Goal: Information Seeking & Learning: Learn about a topic

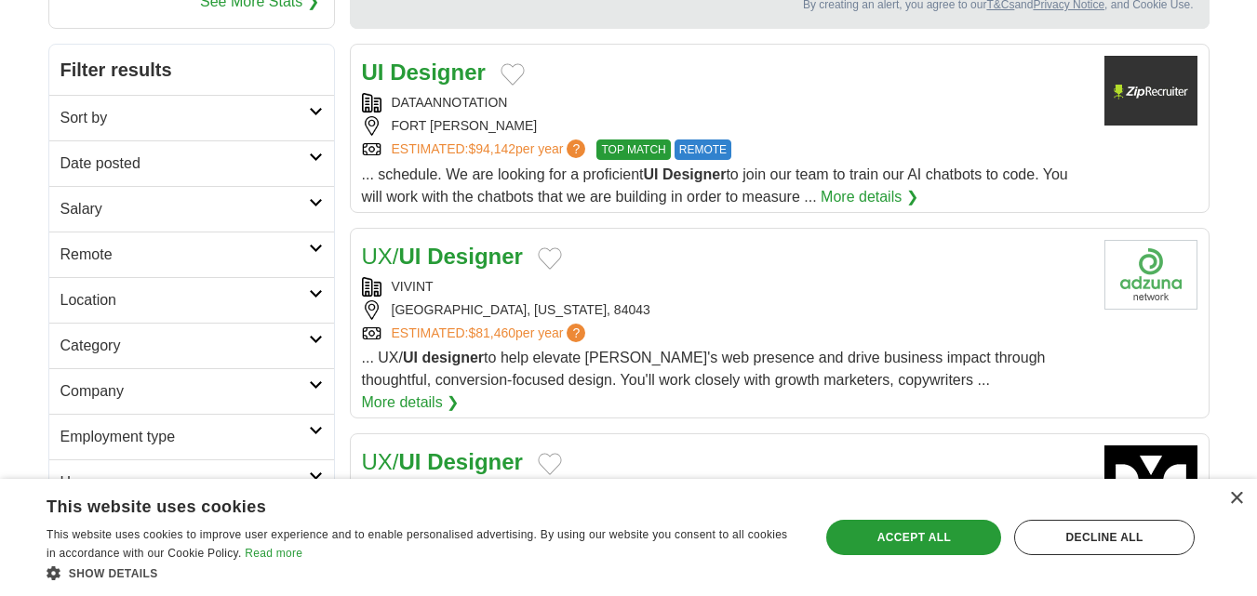
scroll to position [241, 0]
click at [309, 156] on icon at bounding box center [316, 156] width 14 height 9
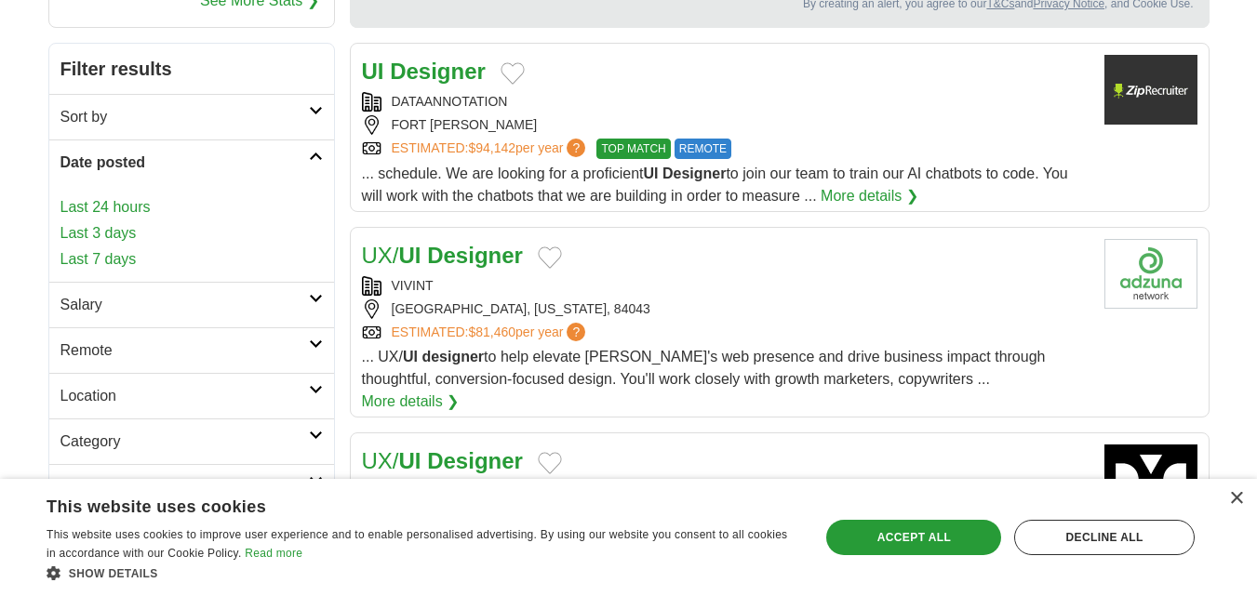
click at [112, 255] on link "Last 7 days" at bounding box center [191, 259] width 262 height 22
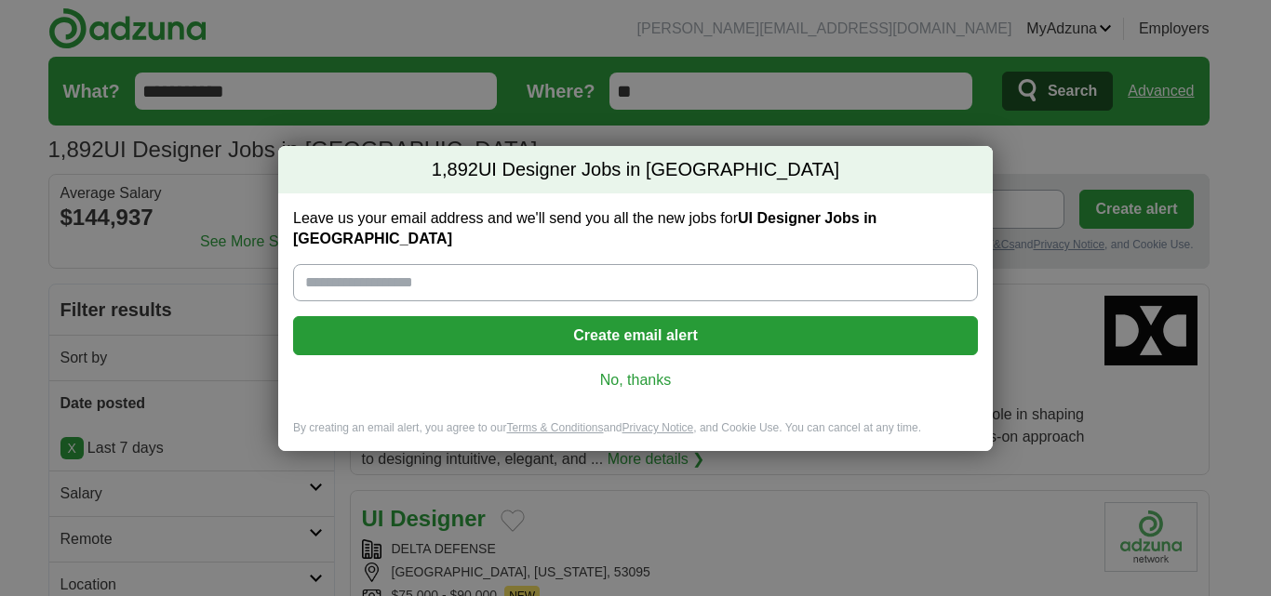
click at [629, 370] on link "No, thanks" at bounding box center [635, 380] width 655 height 20
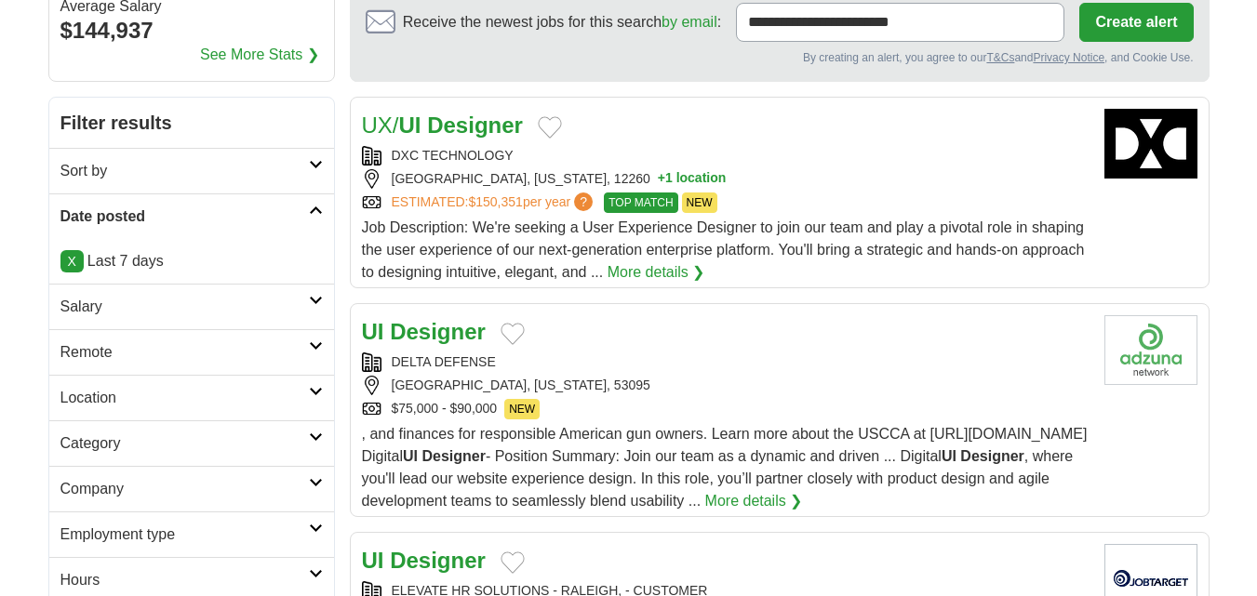
scroll to position [189, 0]
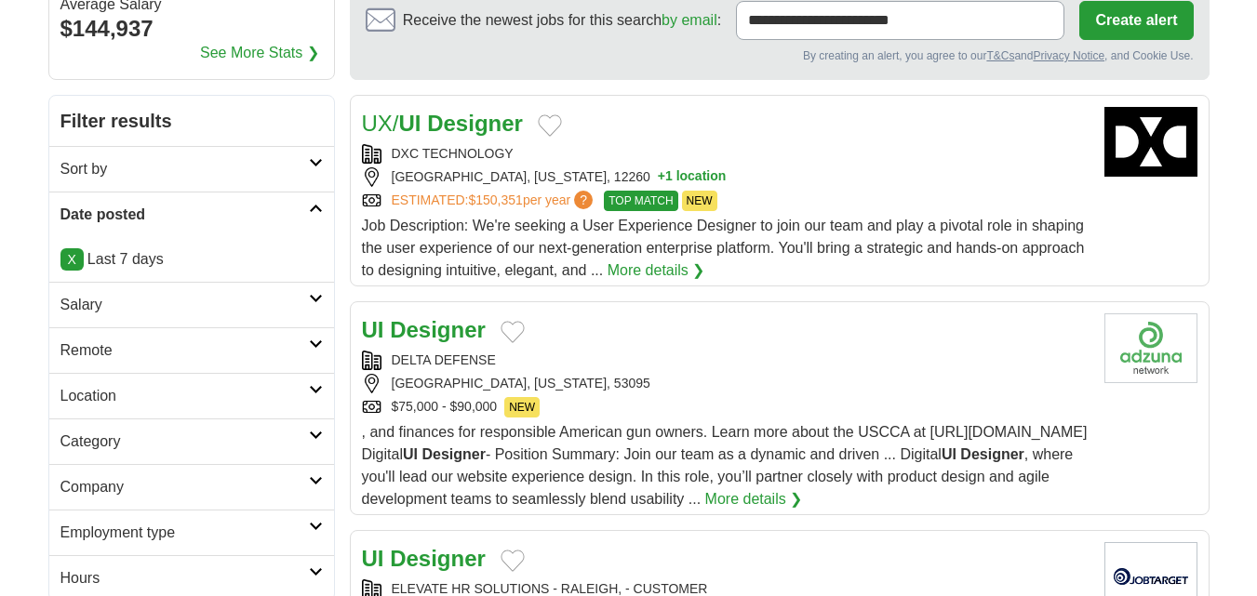
click at [198, 346] on h2 "Remote" at bounding box center [184, 351] width 248 height 22
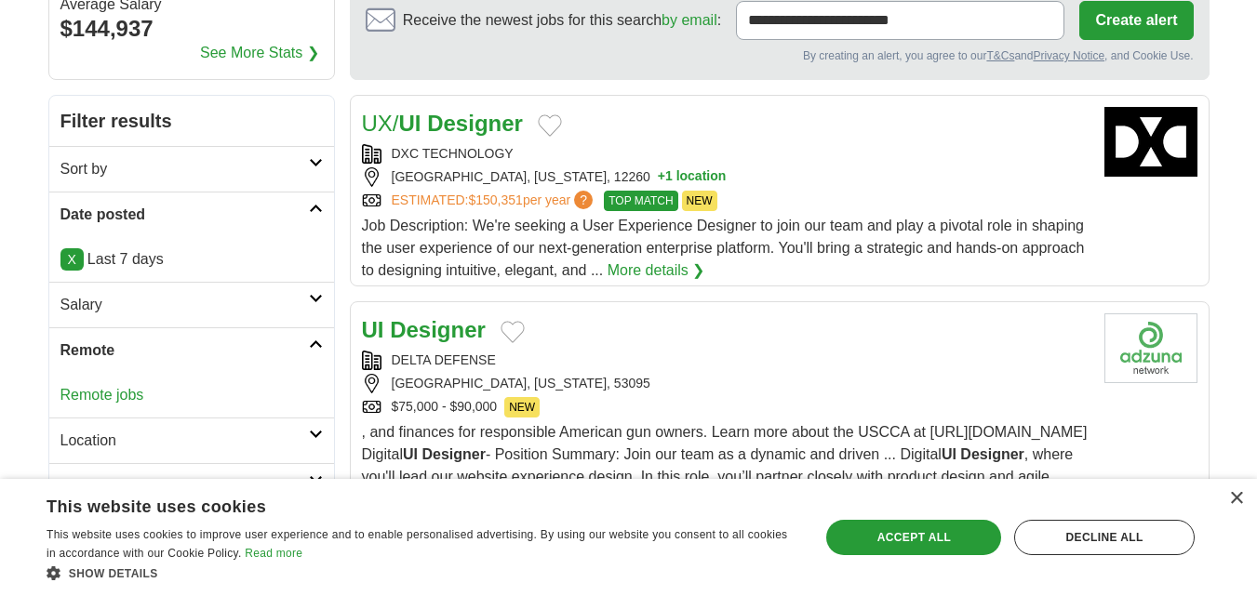
click at [101, 395] on link "Remote jobs" at bounding box center [102, 395] width 84 height 16
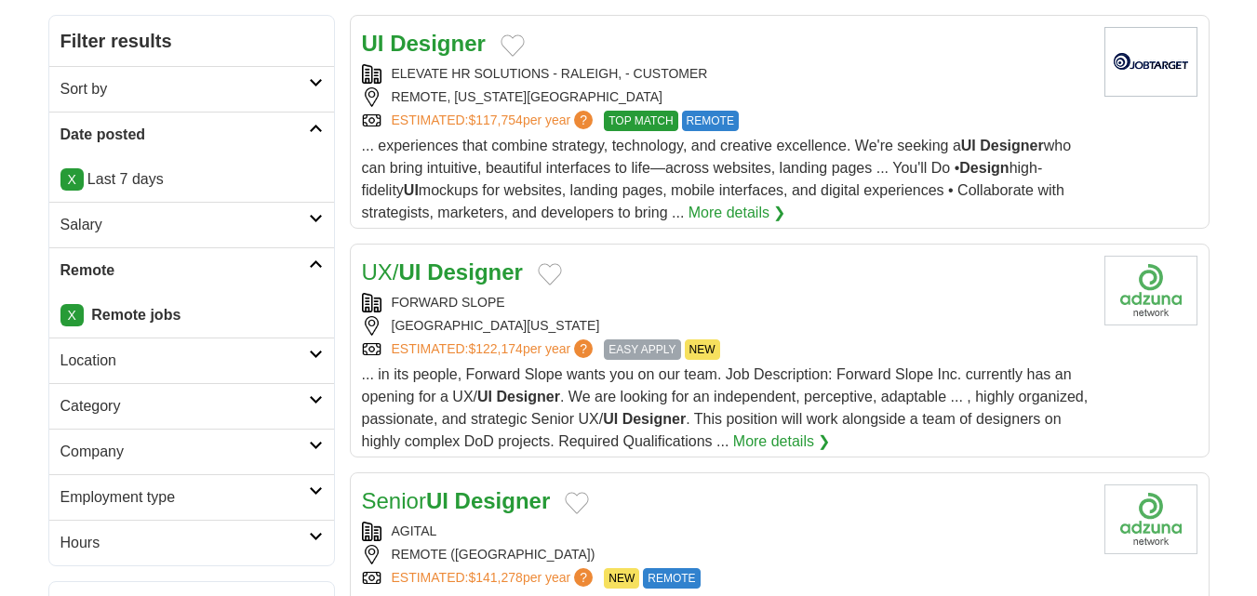
scroll to position [270, 0]
click at [154, 359] on h2 "Location" at bounding box center [184, 360] width 248 height 22
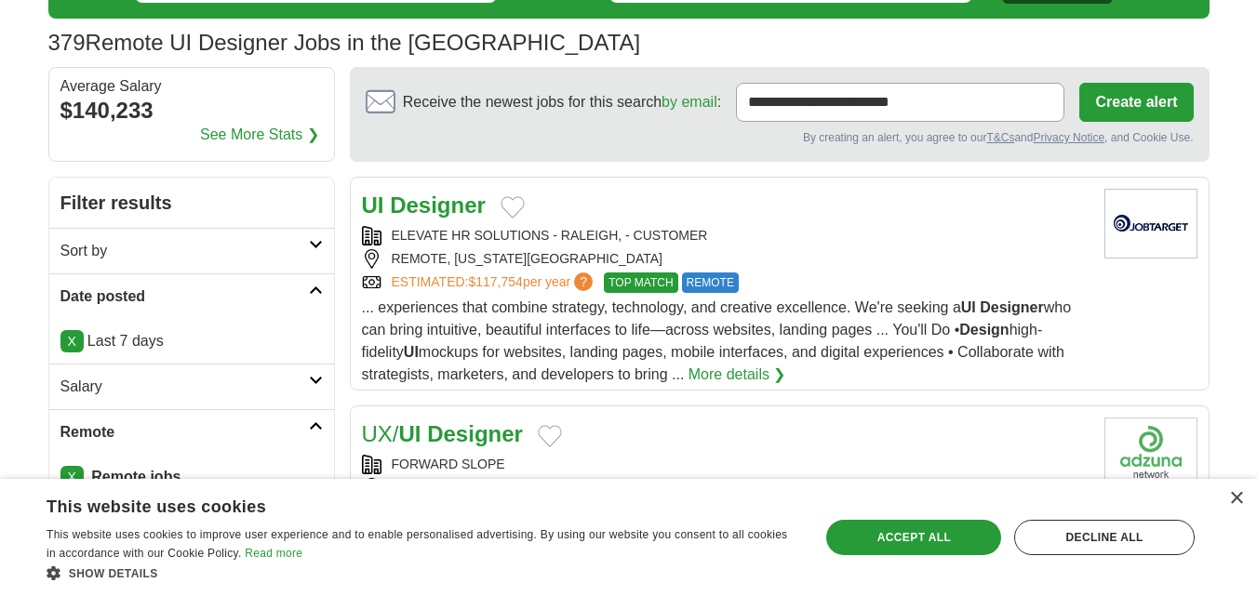
scroll to position [106, 0]
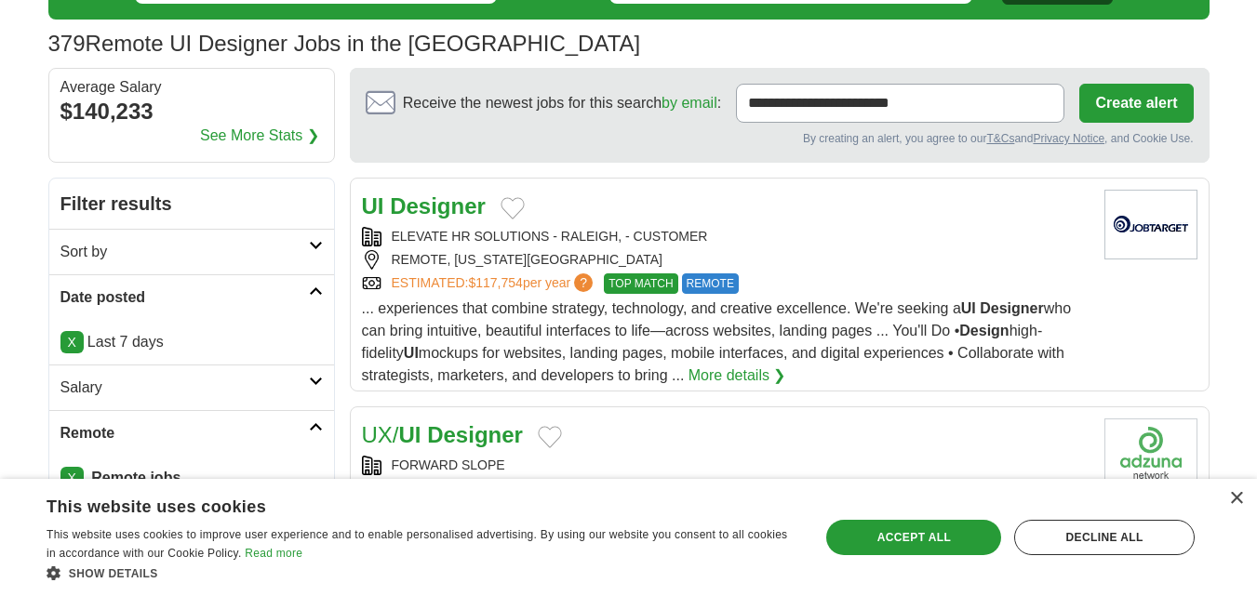
click at [466, 209] on strong "Designer" at bounding box center [438, 206] width 96 height 25
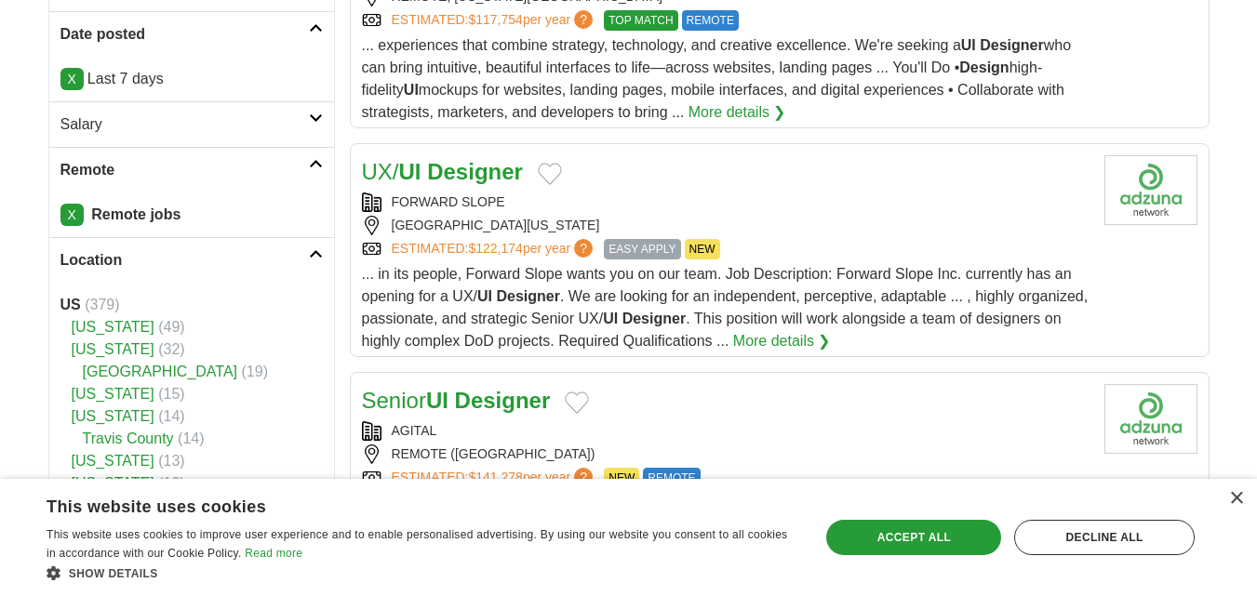
scroll to position [370, 0]
click at [546, 193] on div "FORWARD SLOPE" at bounding box center [726, 202] width 728 height 20
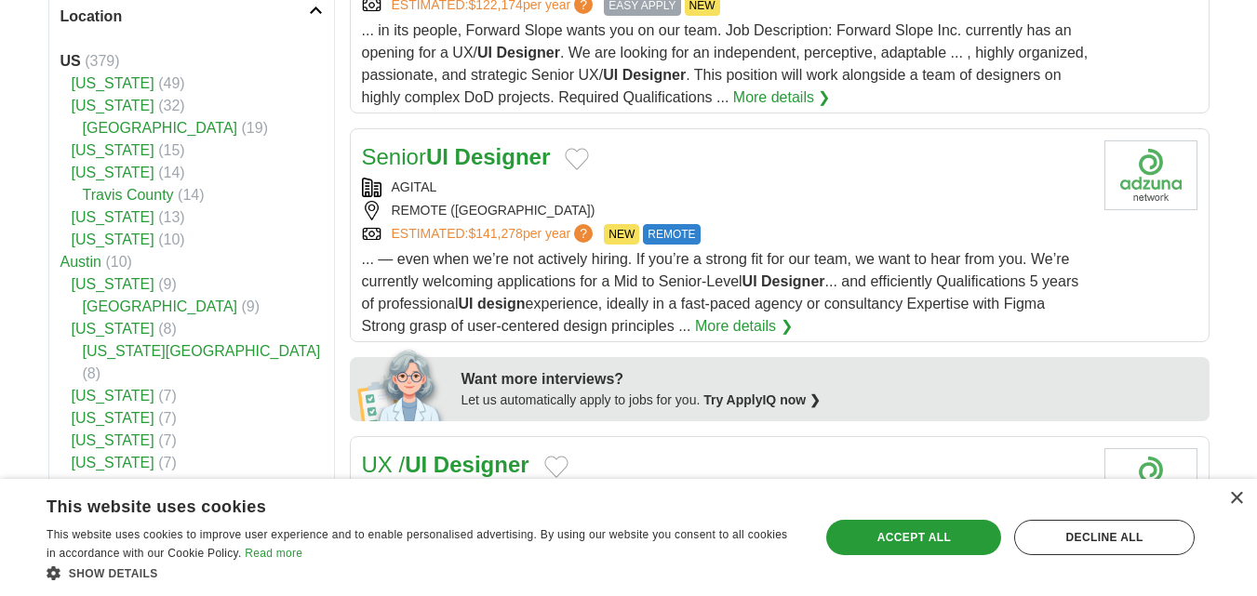
scroll to position [622, 0]
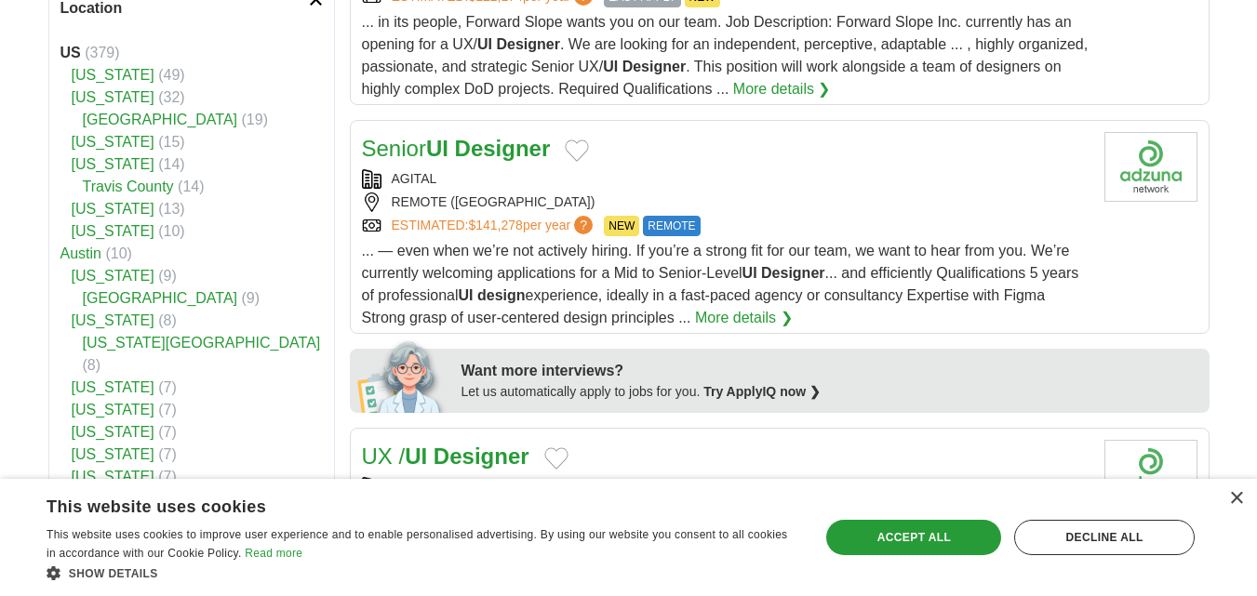
click at [474, 172] on div "AGITAL" at bounding box center [726, 179] width 728 height 20
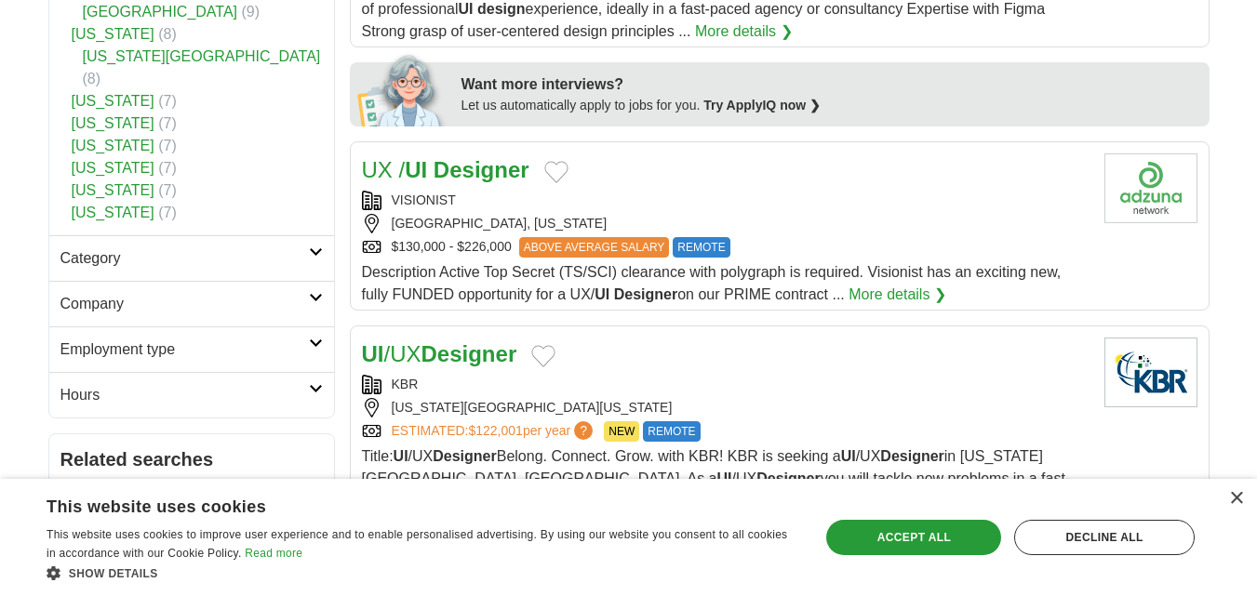
scroll to position [909, 0]
click at [506, 189] on div "UX / UI Designer VISIONIST COLUMBIA, MARYLAND $130,000 - $226,000 ABOVE AVERAGE…" at bounding box center [726, 229] width 728 height 153
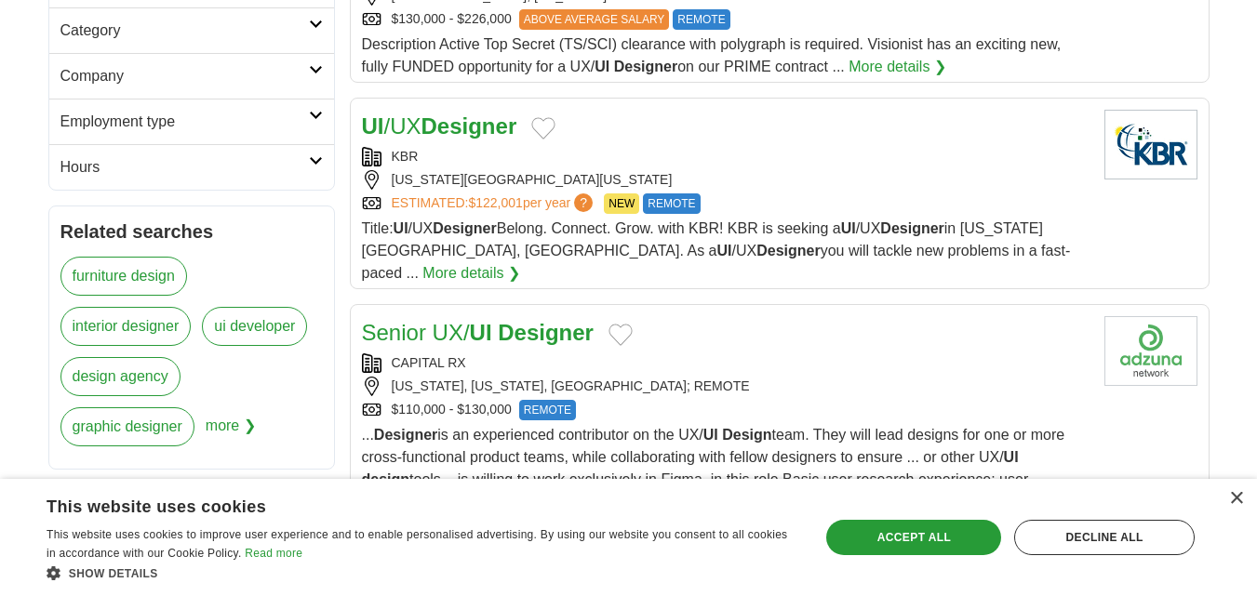
scroll to position [1137, 0]
click at [497, 147] on div "KBR" at bounding box center [726, 156] width 728 height 20
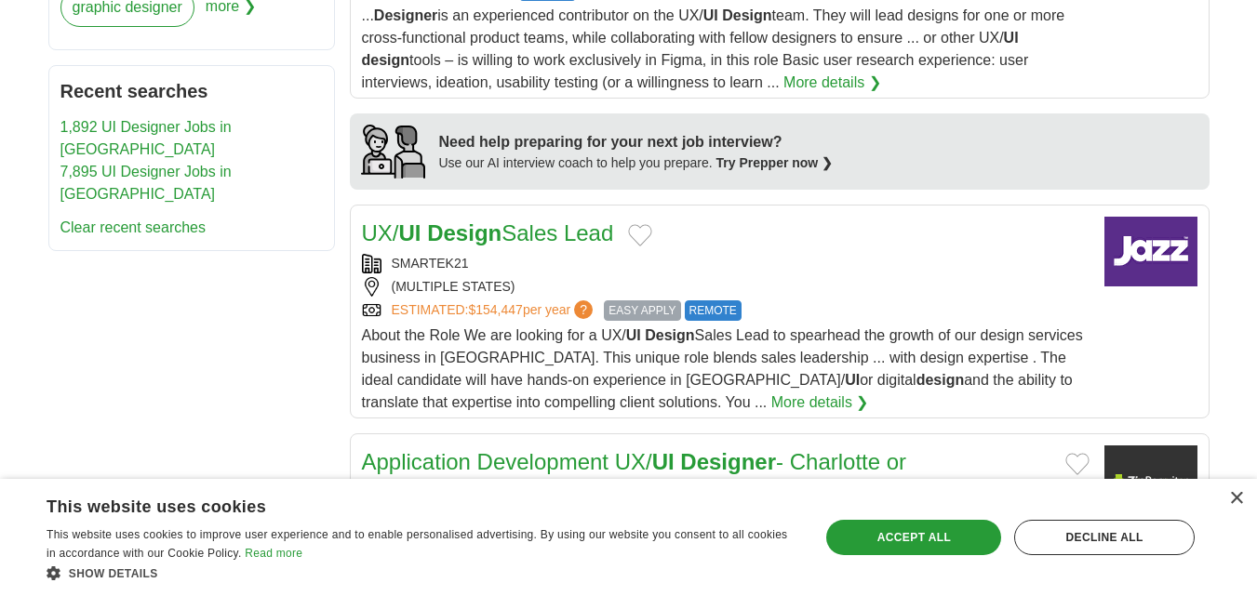
scroll to position [1557, 0]
click at [560, 276] on div "(MULTIPLE STATES)" at bounding box center [726, 286] width 728 height 20
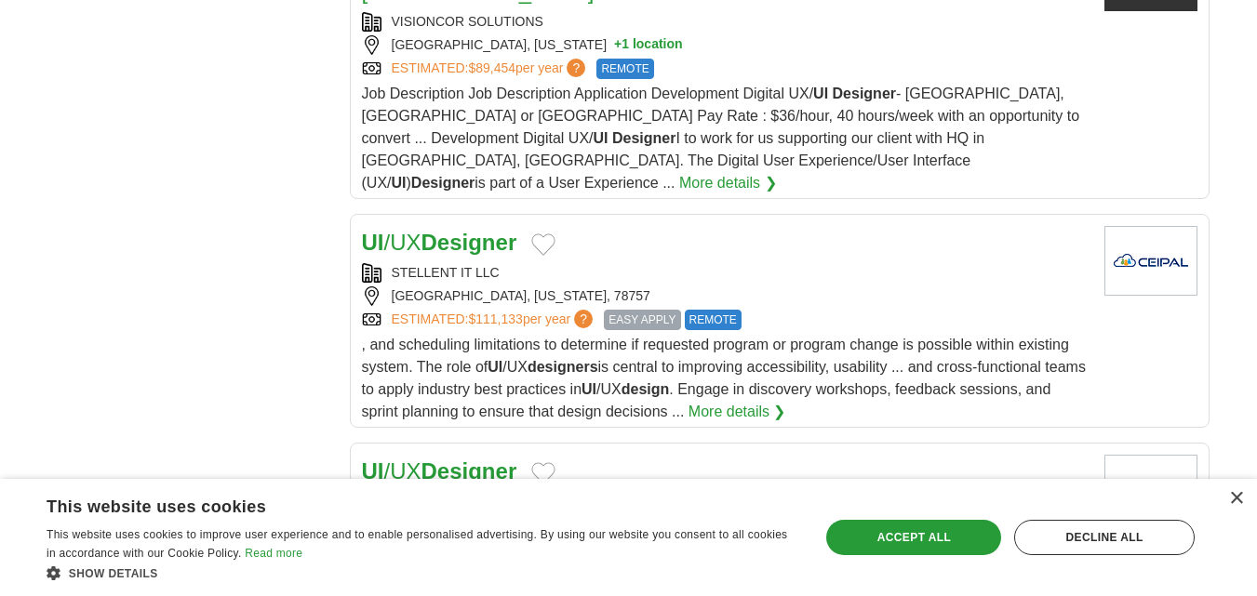
scroll to position [2061, 0]
click at [564, 262] on div "STELLENT IT LLC" at bounding box center [726, 272] width 728 height 20
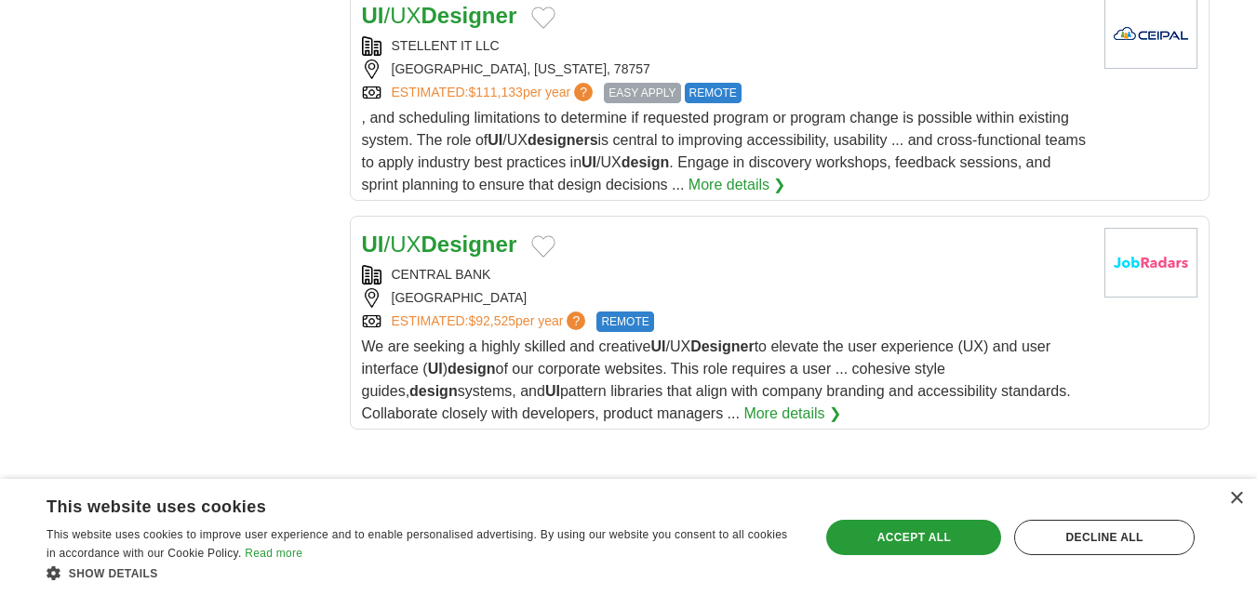
scroll to position [2305, 0]
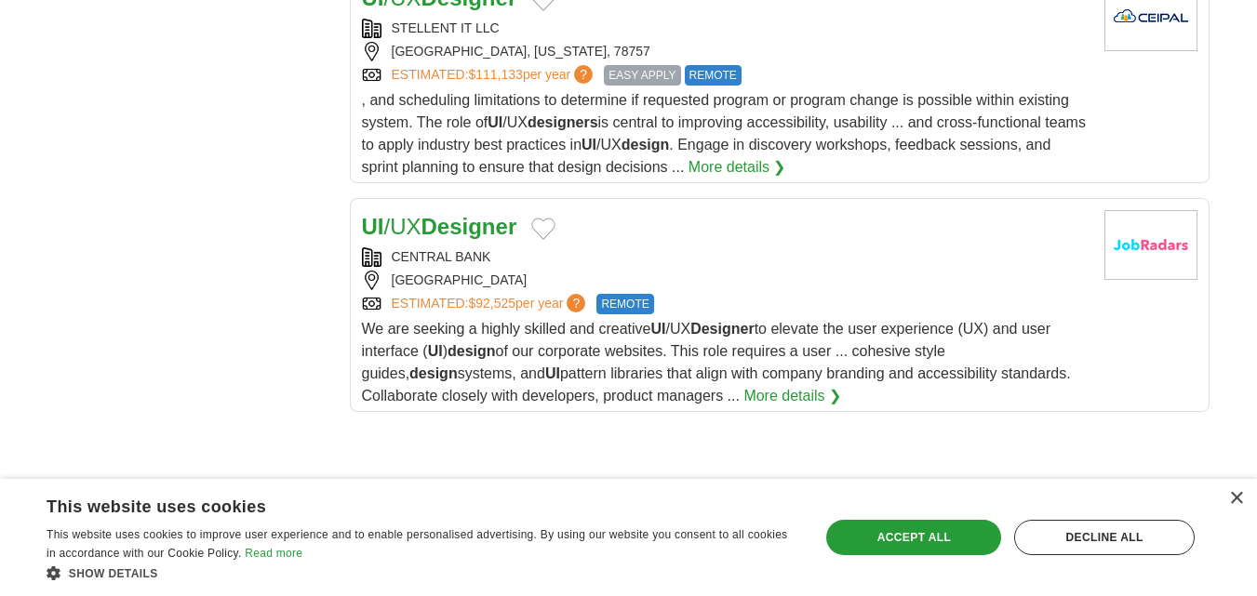
click at [549, 271] on div "OVERLAND PARK" at bounding box center [726, 281] width 728 height 20
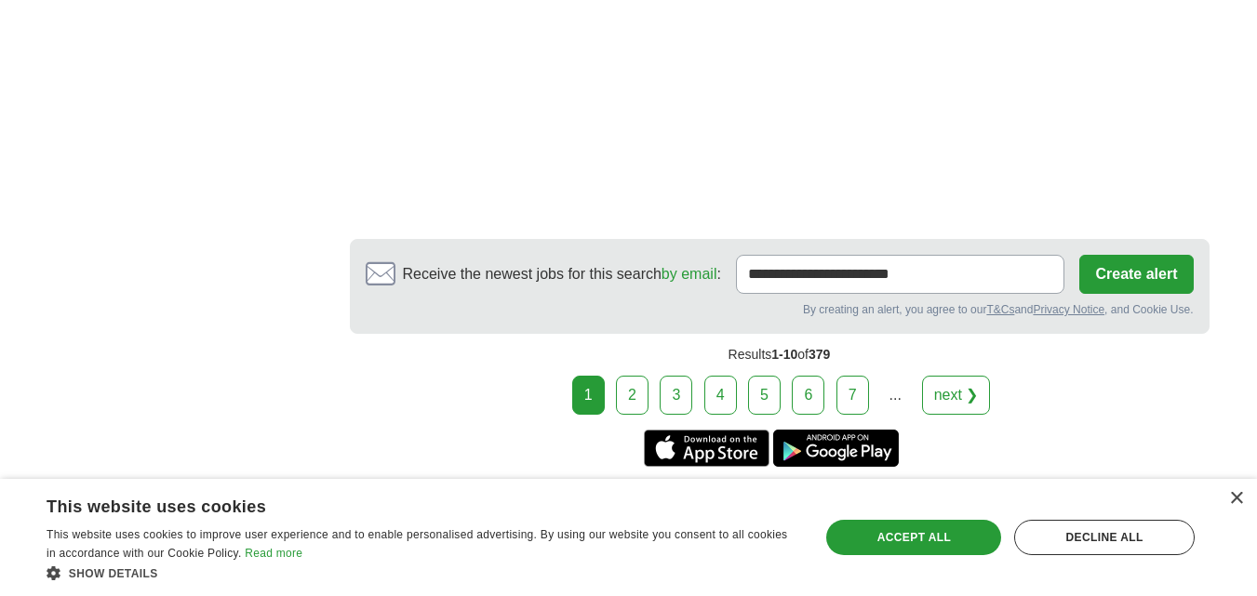
scroll to position [3286, 0]
click at [627, 375] on link "2" at bounding box center [632, 394] width 33 height 39
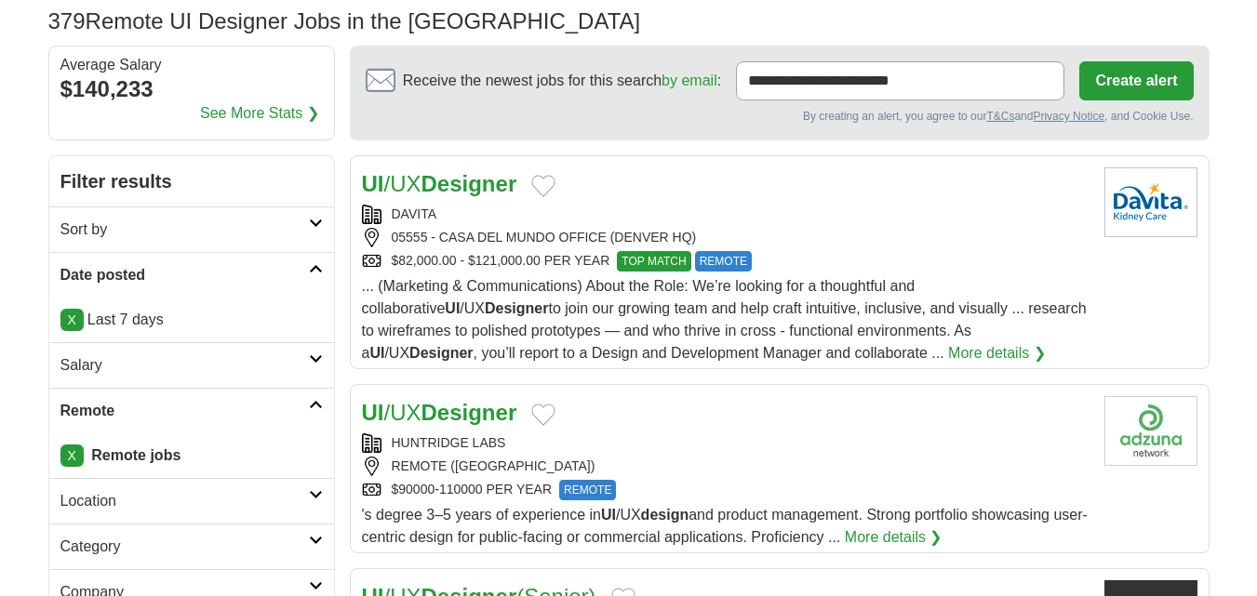
scroll to position [133, 0]
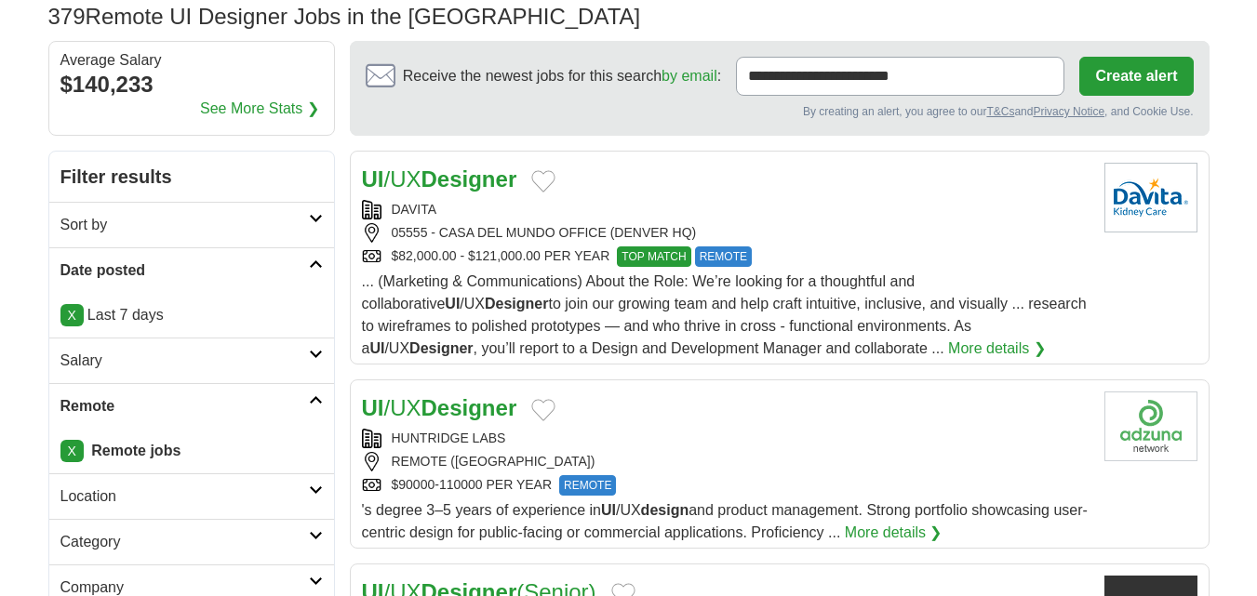
click at [507, 196] on div "UI /UX Designer DAVITA 05555 - CASA DEL MUNDO OFFICE (DENVER HQ) $82,000.00 - $…" at bounding box center [726, 261] width 728 height 197
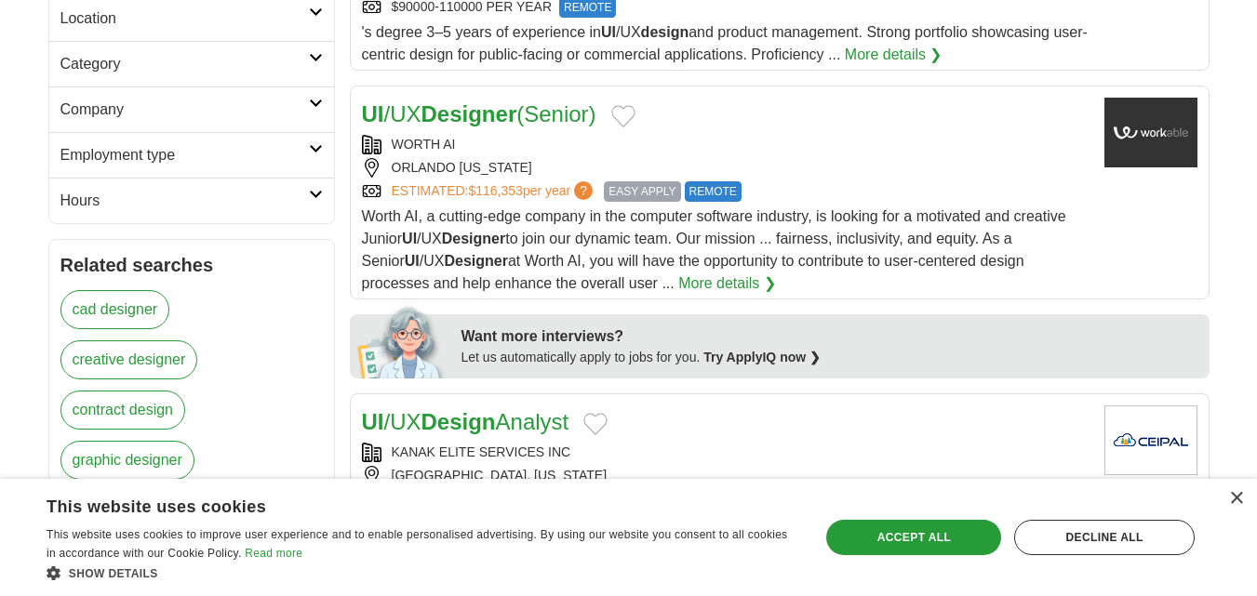
scroll to position [612, 0]
click at [542, 146] on div "WORTH AI" at bounding box center [726, 144] width 728 height 20
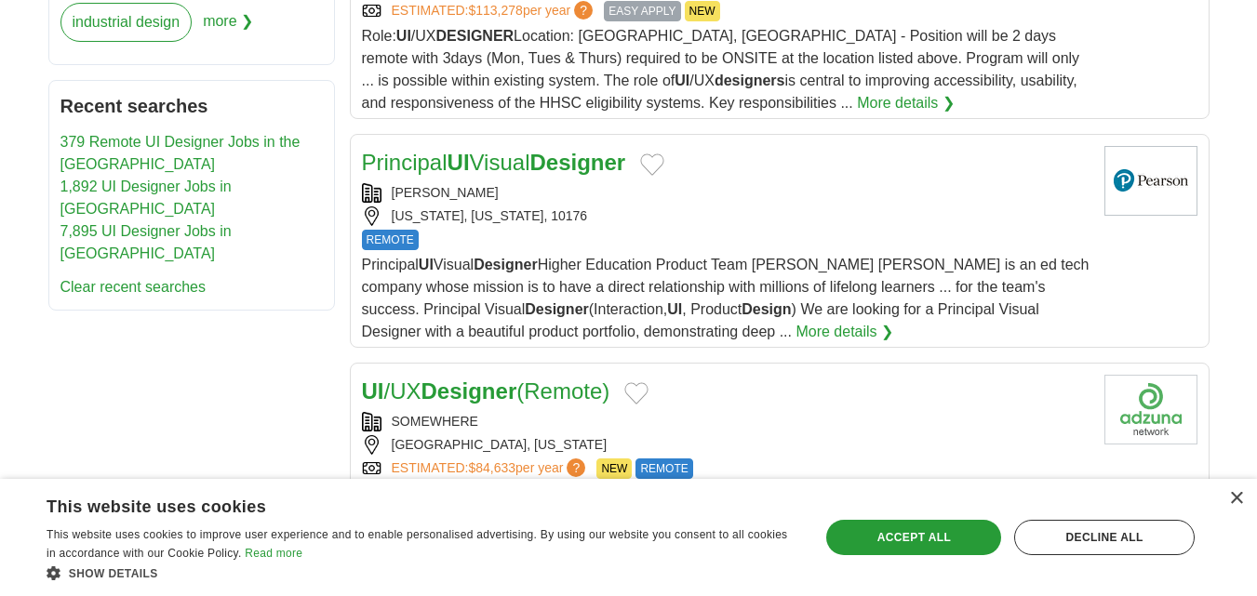
scroll to position [1101, 0]
click at [583, 183] on div "PEARSON" at bounding box center [726, 192] width 728 height 20
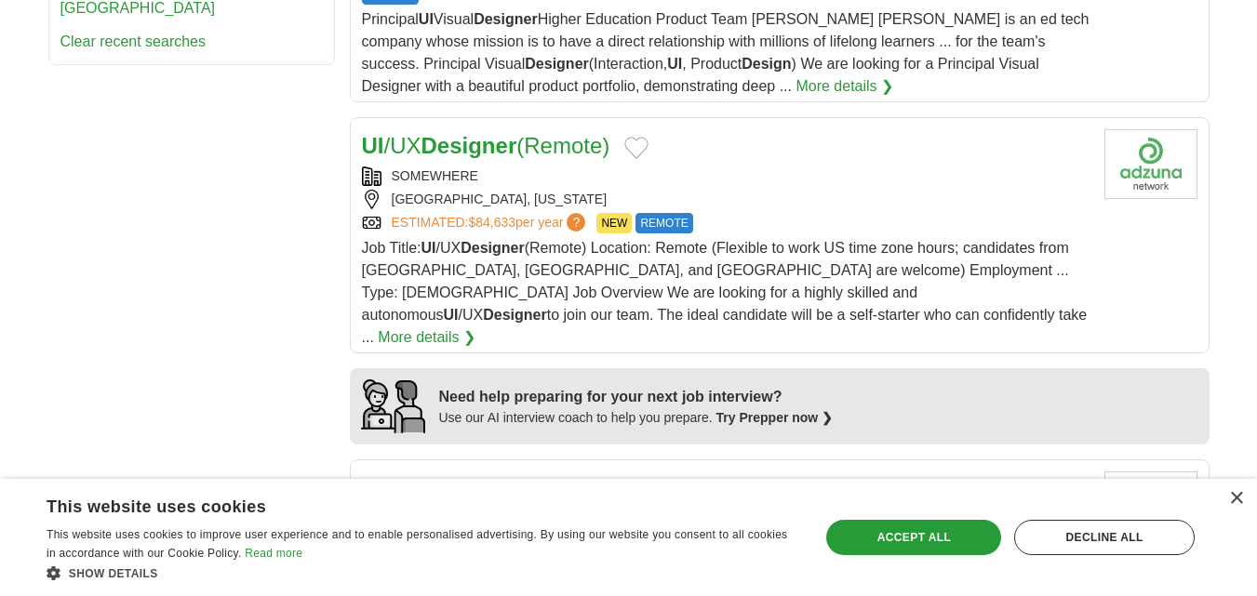
scroll to position [1347, 0]
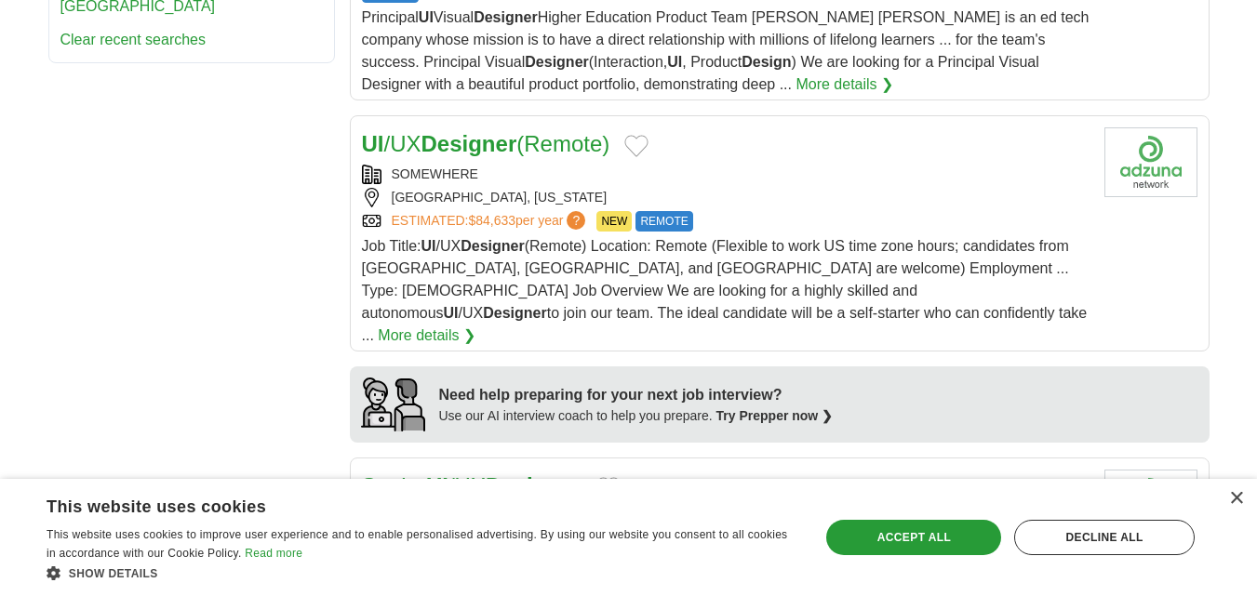
click at [586, 179] on div "SOMEWHERE" at bounding box center [726, 175] width 728 height 20
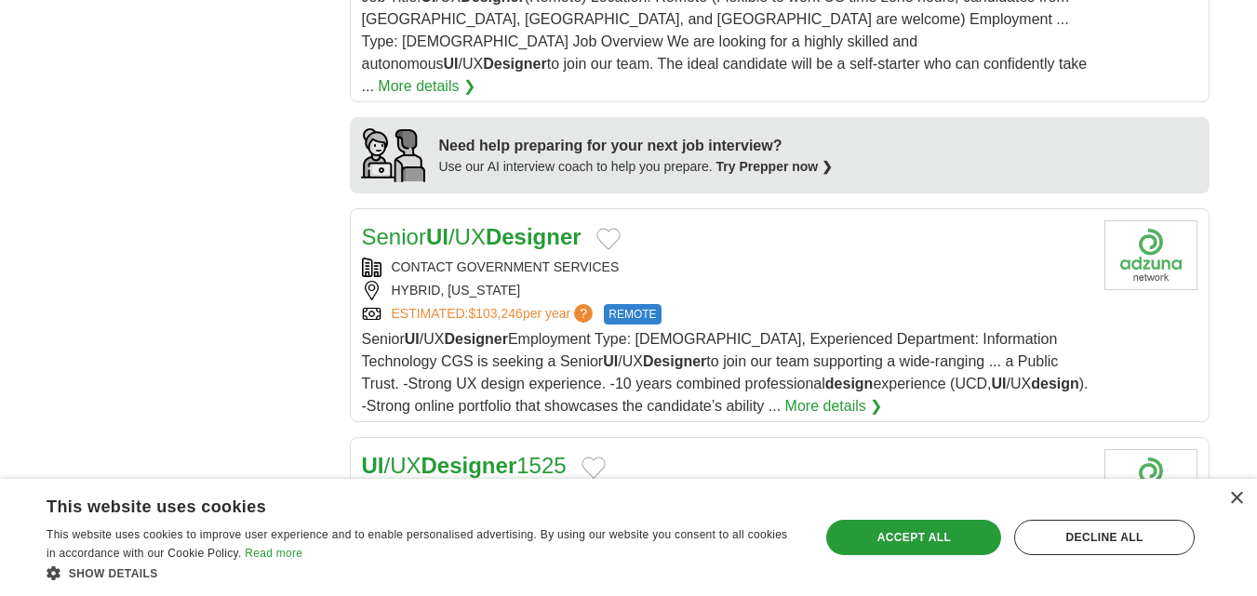
scroll to position [1599, 0]
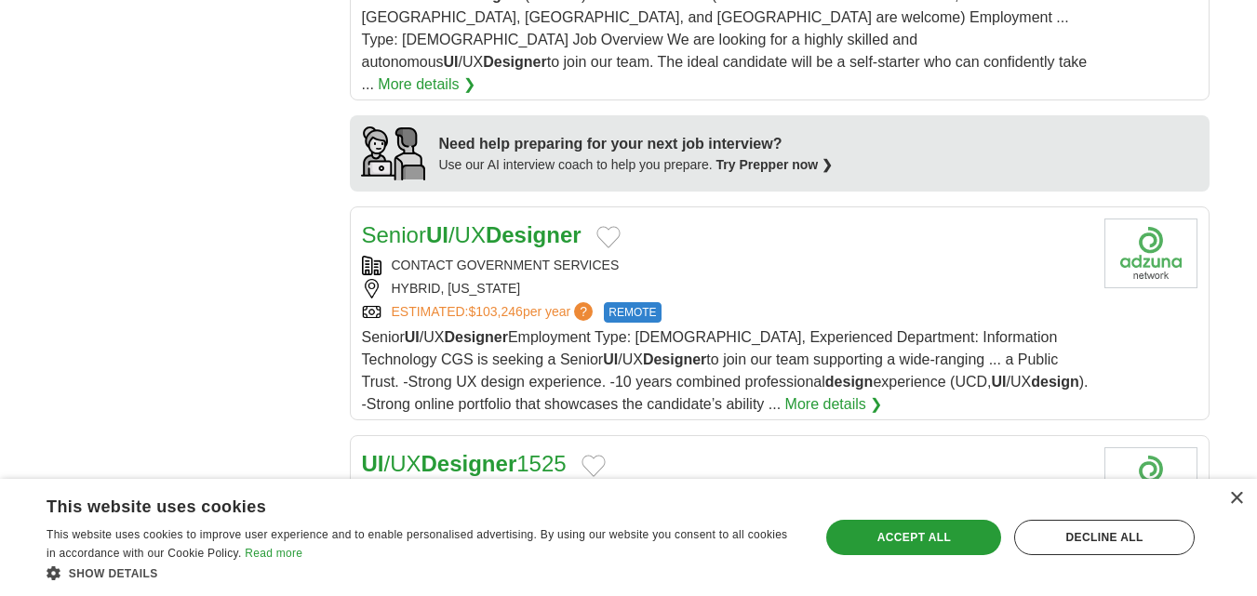
click at [673, 256] on div "CONTACT GOVERNMENT SERVICES" at bounding box center [726, 266] width 728 height 20
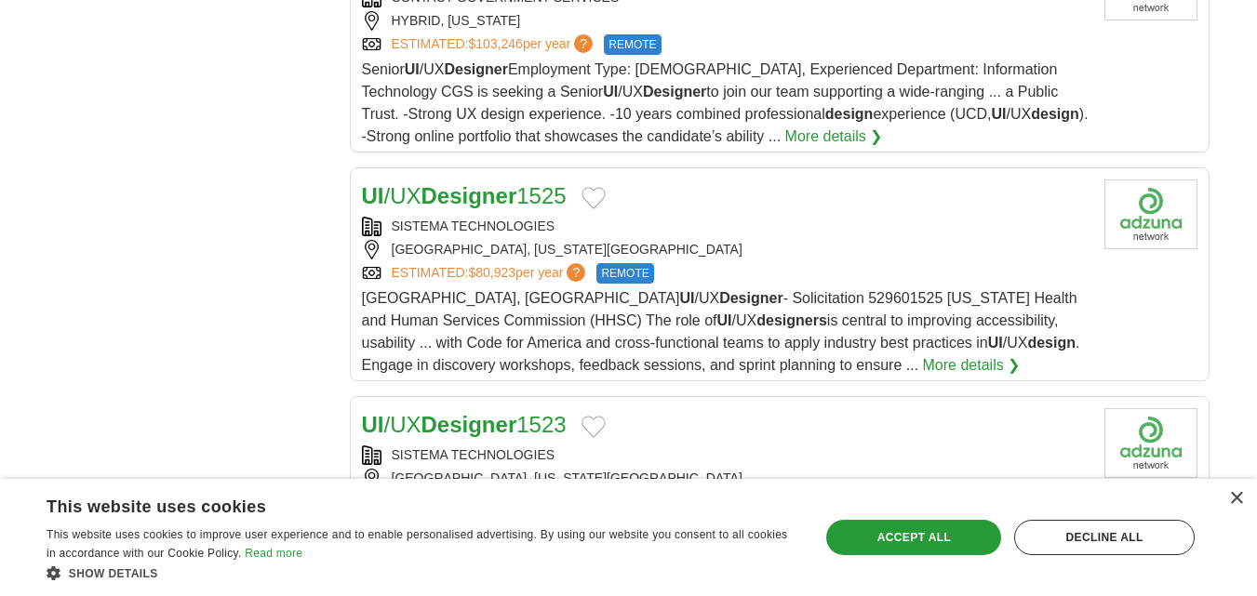
scroll to position [1870, 0]
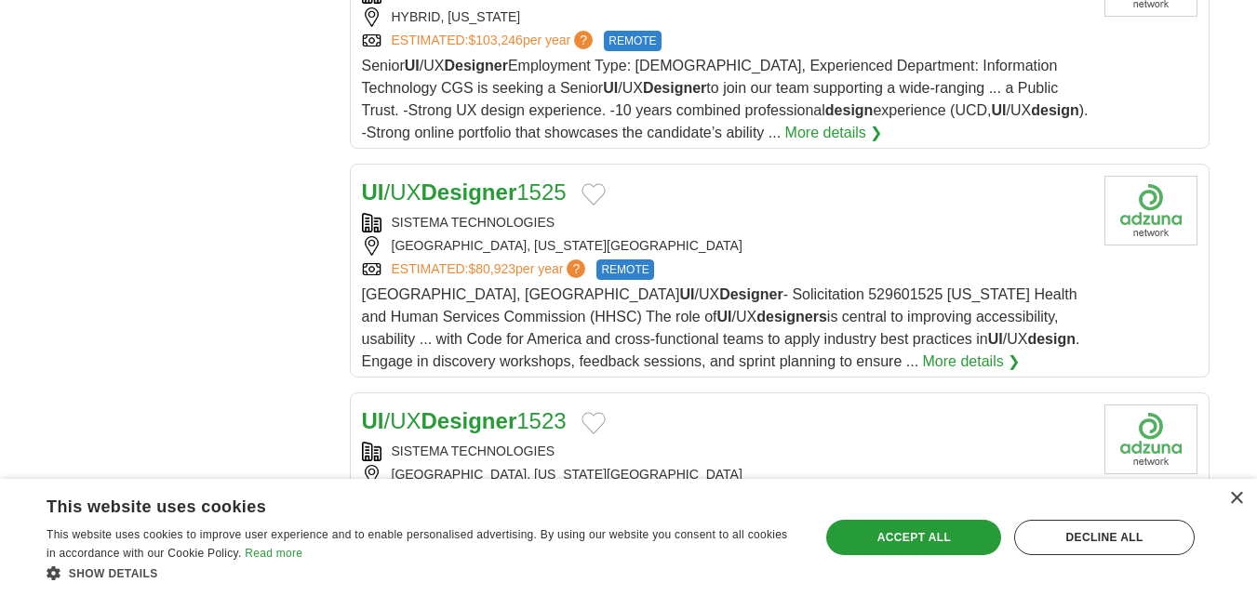
click at [606, 213] on div "SISTEMA TECHNOLOGIES" at bounding box center [726, 223] width 728 height 20
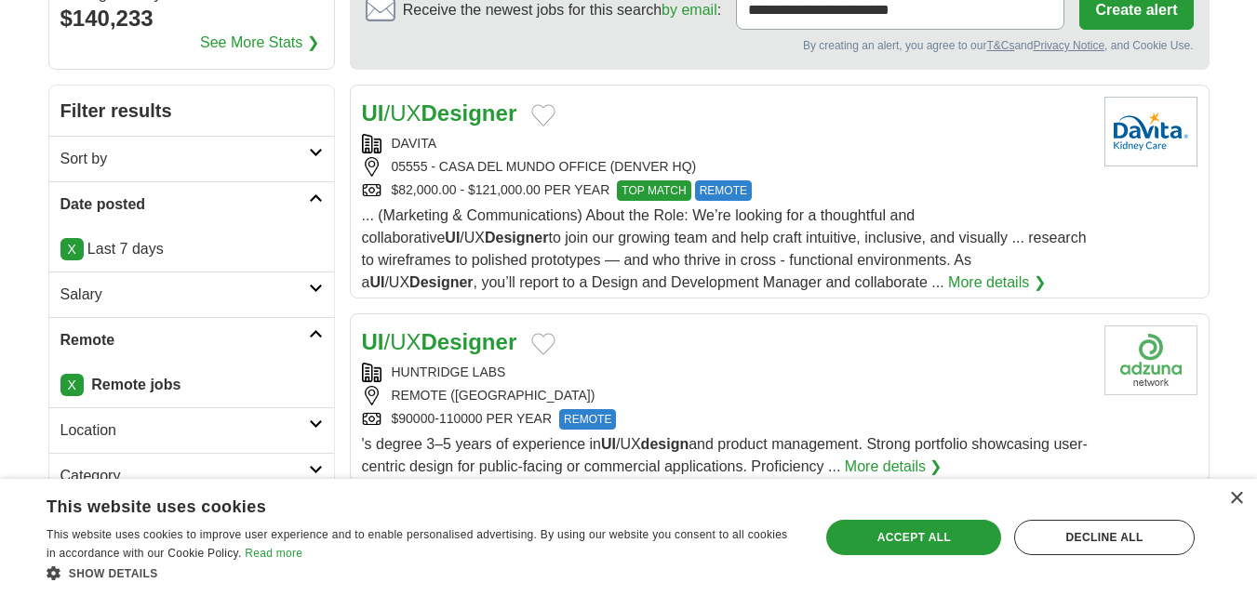
scroll to position [198, 0]
click at [74, 251] on link "X" at bounding box center [71, 250] width 23 height 22
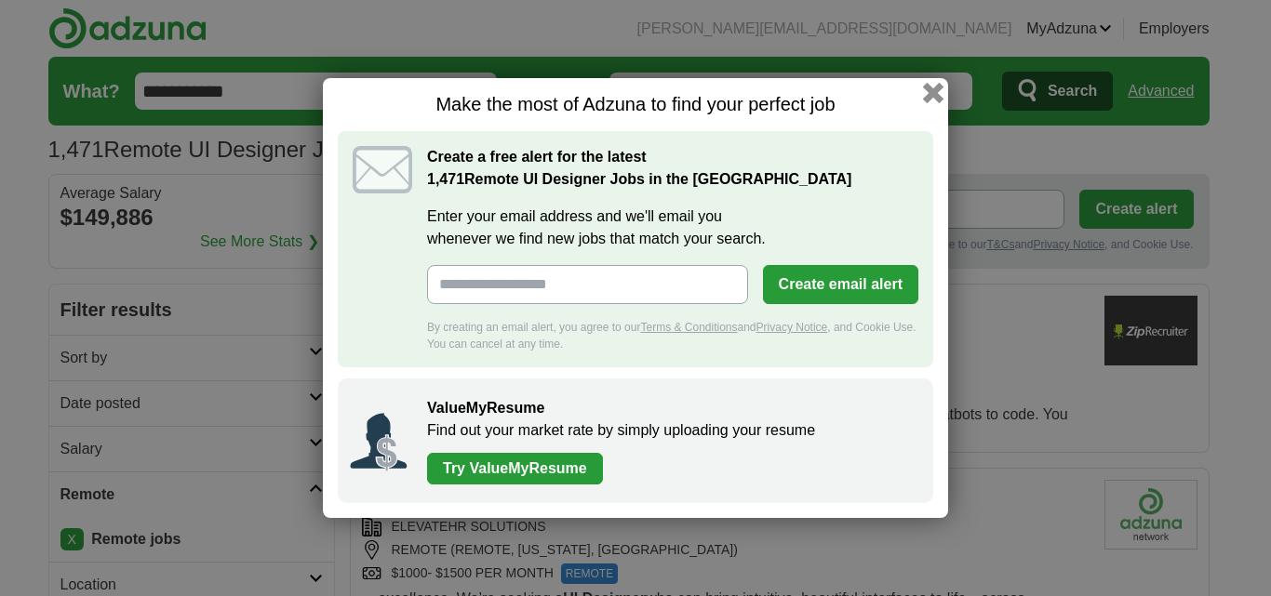
click at [937, 88] on button "button" at bounding box center [933, 93] width 20 height 20
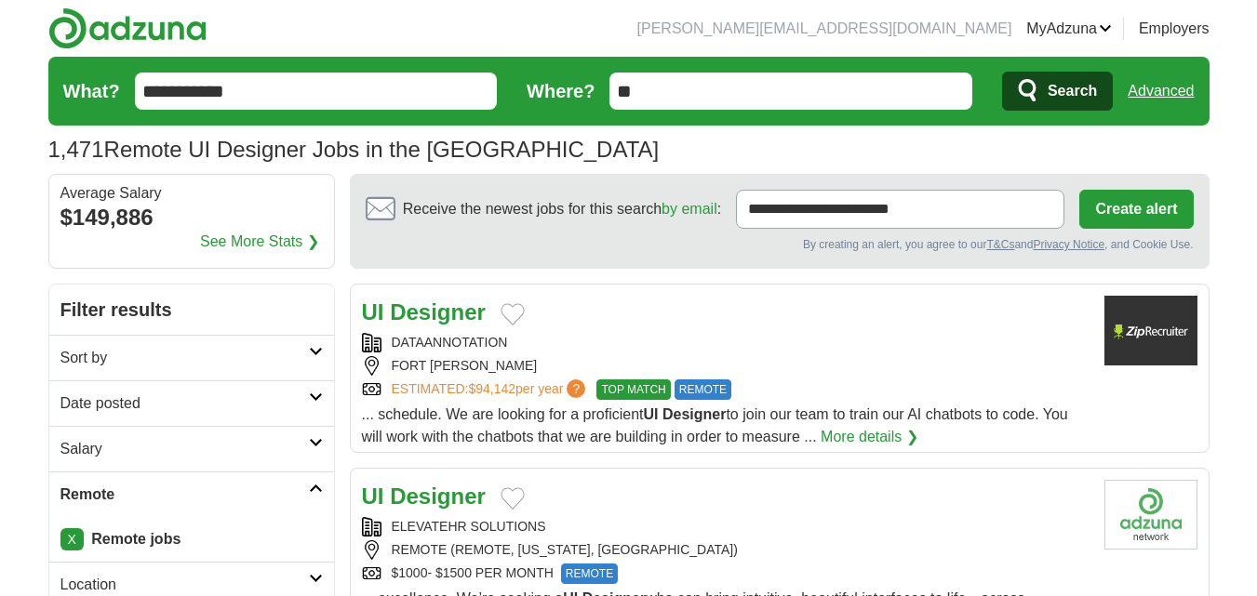
click at [181, 352] on h2 "Sort by" at bounding box center [184, 358] width 248 height 22
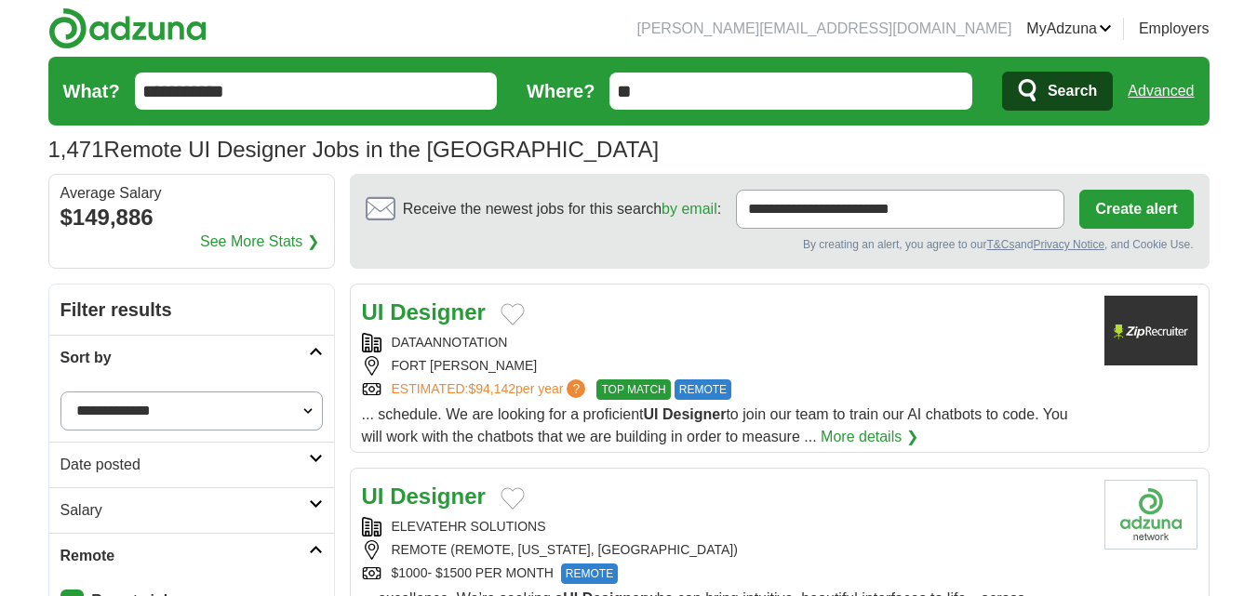
click at [114, 470] on h2 "Date posted" at bounding box center [184, 465] width 248 height 22
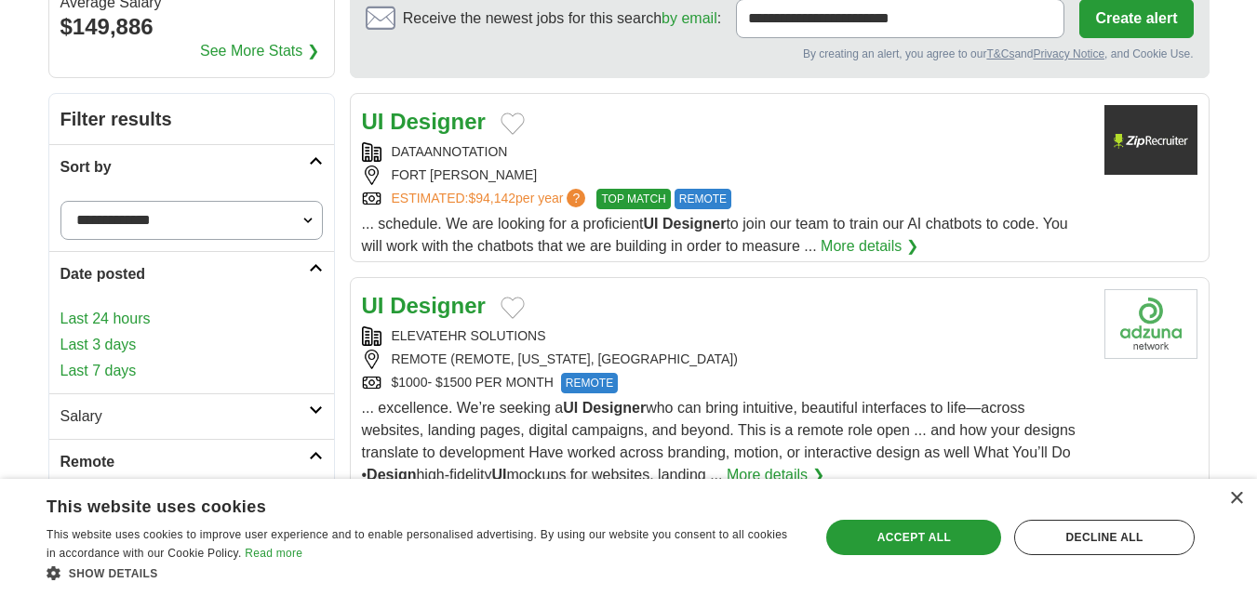
scroll to position [192, 0]
click at [85, 321] on link "Last 24 hours" at bounding box center [191, 318] width 262 height 22
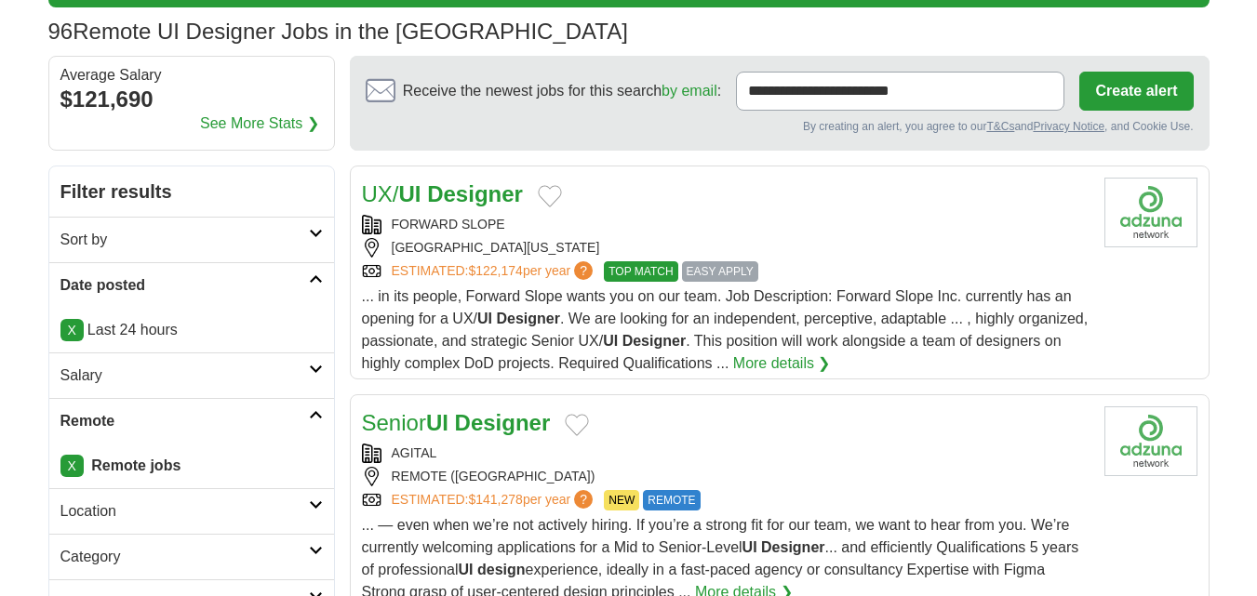
scroll to position [119, 0]
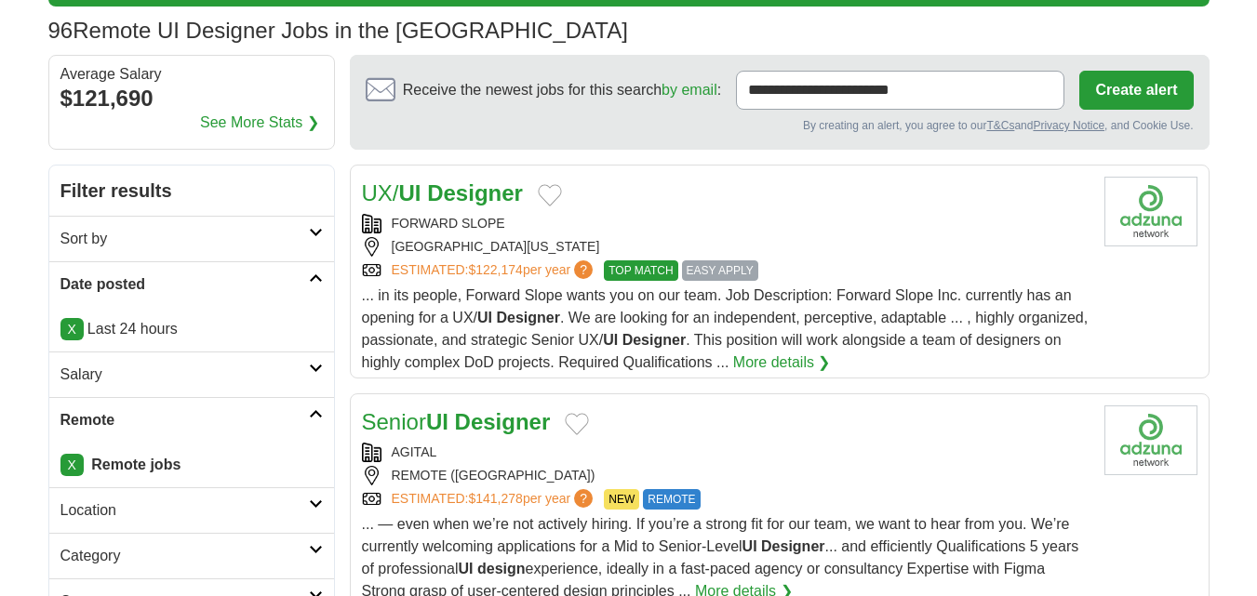
click at [582, 194] on div "UX/ UI Designer" at bounding box center [726, 194] width 728 height 34
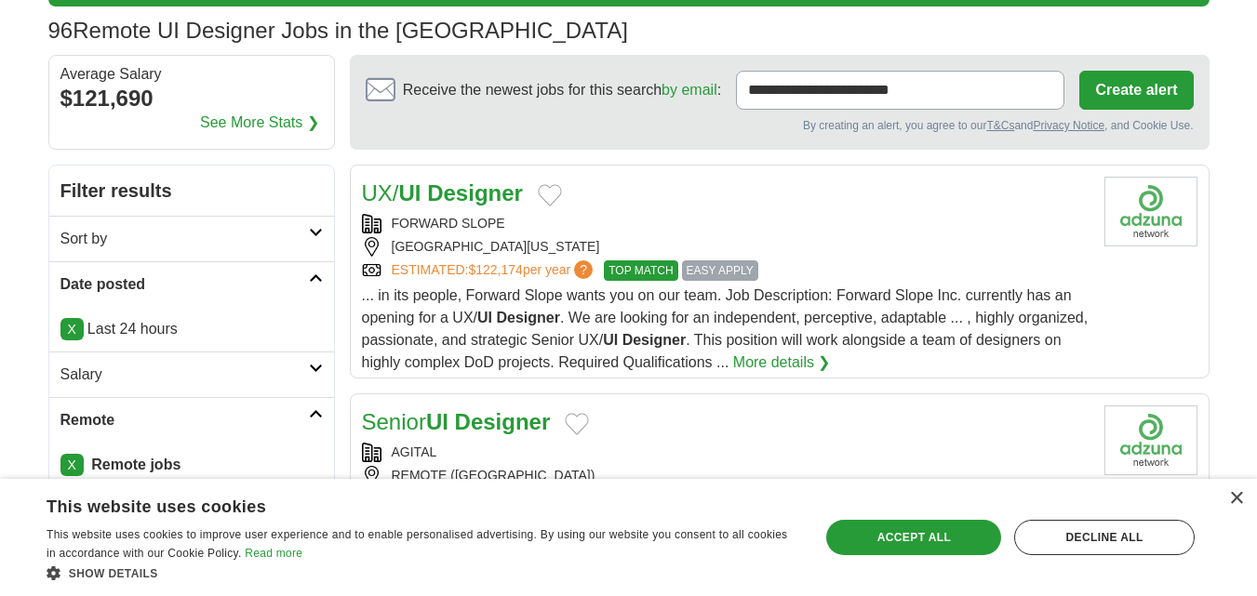
click at [516, 431] on strong "Designer" at bounding box center [503, 421] width 96 height 25
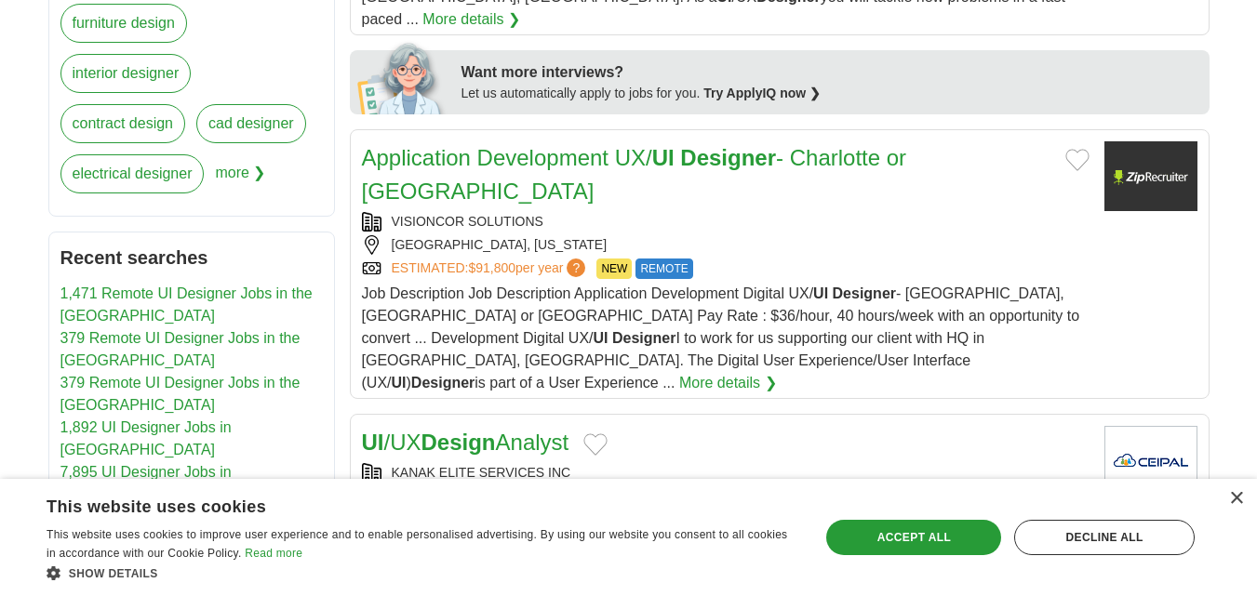
scroll to position [899, 0]
click at [633, 150] on h2 "Application Development UX/ UI Designer - Charlotte or Atlanta" at bounding box center [706, 174] width 689 height 67
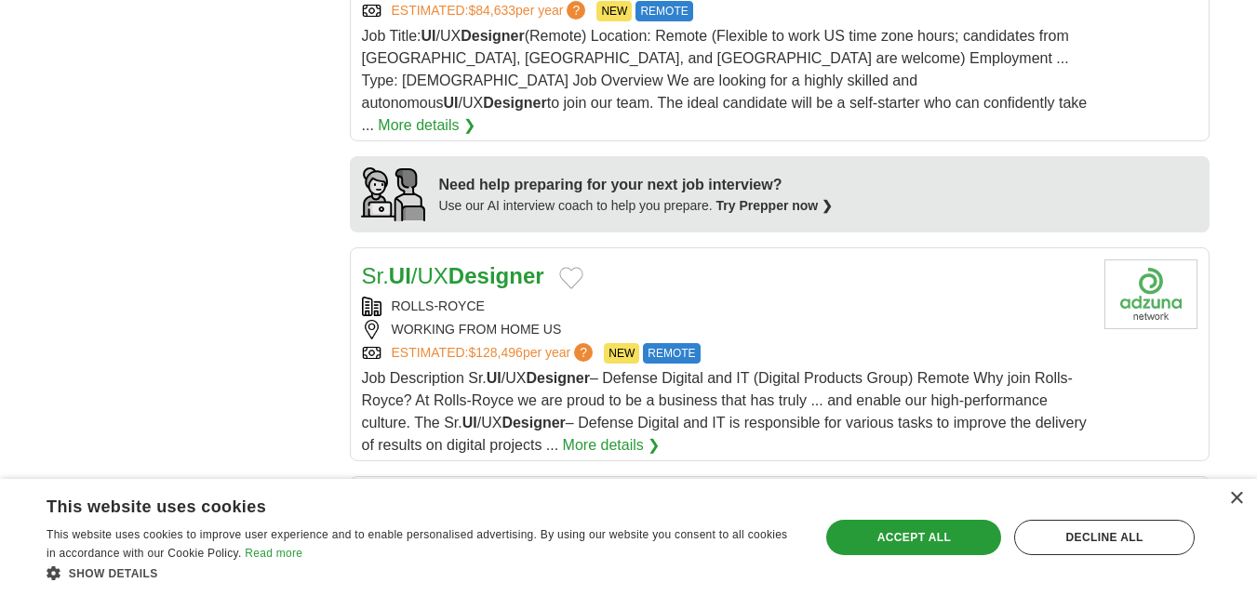
scroll to position [1637, 0]
click at [570, 296] on div "ROLLS-ROYCE" at bounding box center [726, 306] width 728 height 20
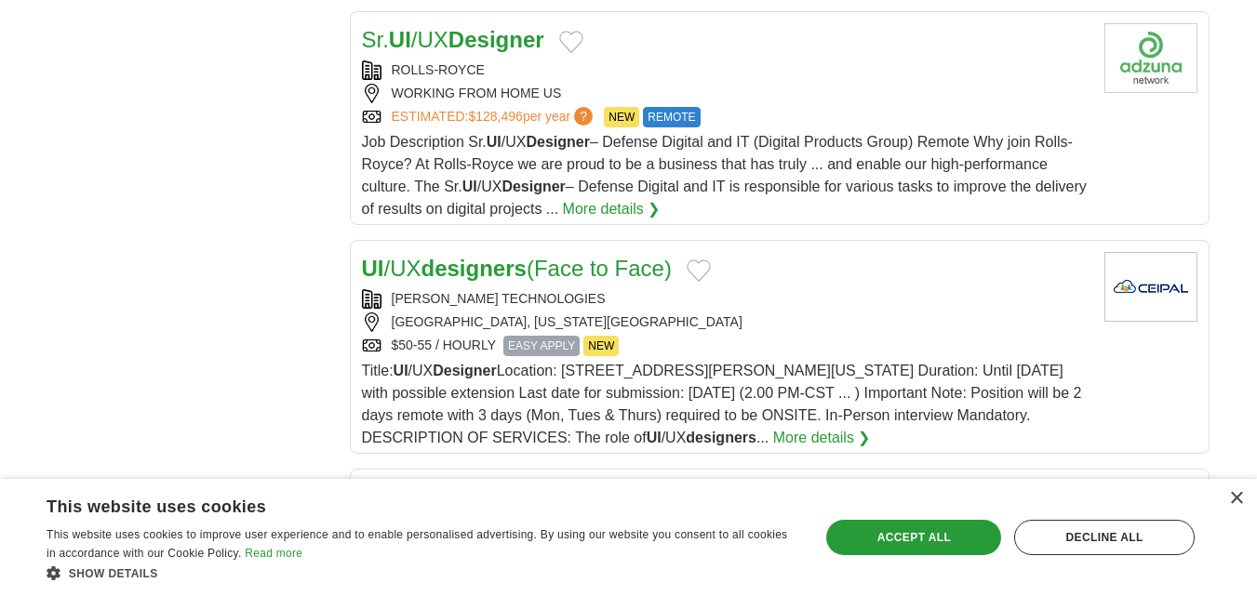
scroll to position [1897, 0]
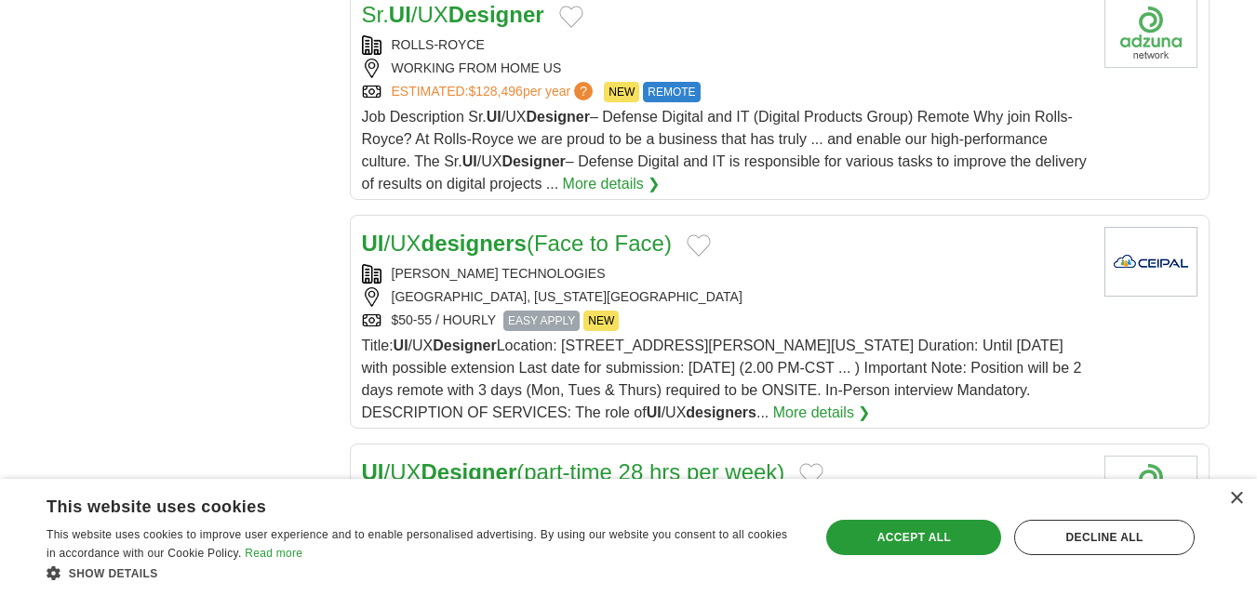
click at [613, 227] on div "UI /UX designers (Face to Face) SIDRAM TECHNOLOGIES AUSTIN, TEXAS, 78753 $50-55…" at bounding box center [726, 325] width 728 height 197
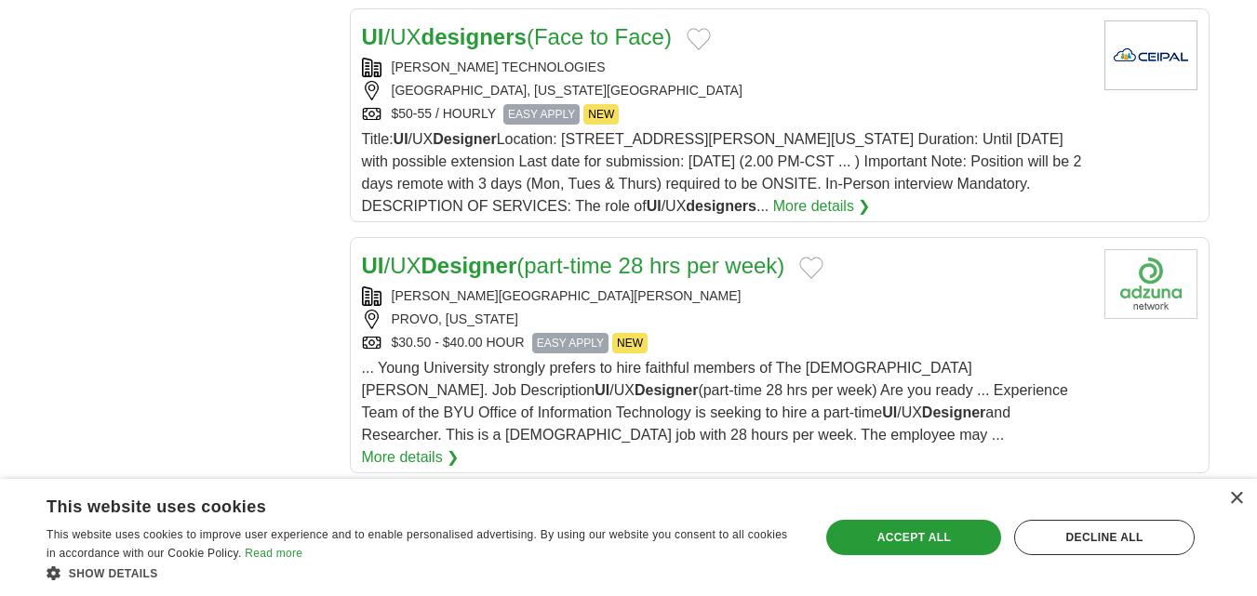
scroll to position [2107, 0]
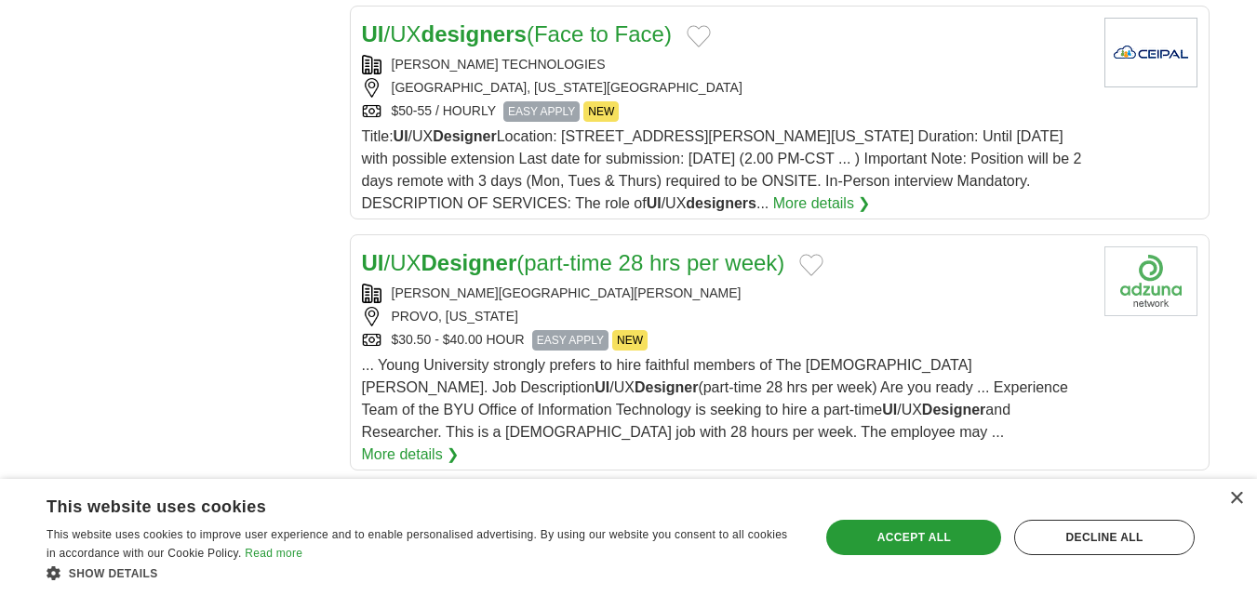
click at [637, 247] on h2 "UI /UX Designer (part-time 28 hrs per week)" at bounding box center [573, 264] width 423 height 34
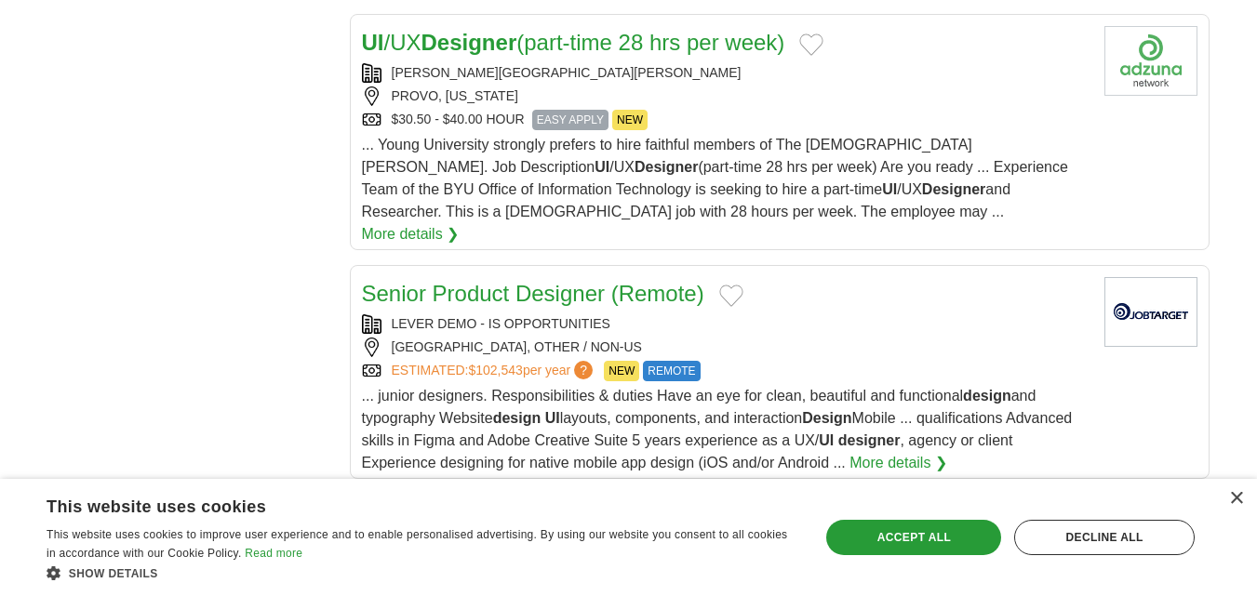
scroll to position [2328, 0]
click at [634, 280] on link "Senior Product Designer (Remote)" at bounding box center [533, 292] width 342 height 25
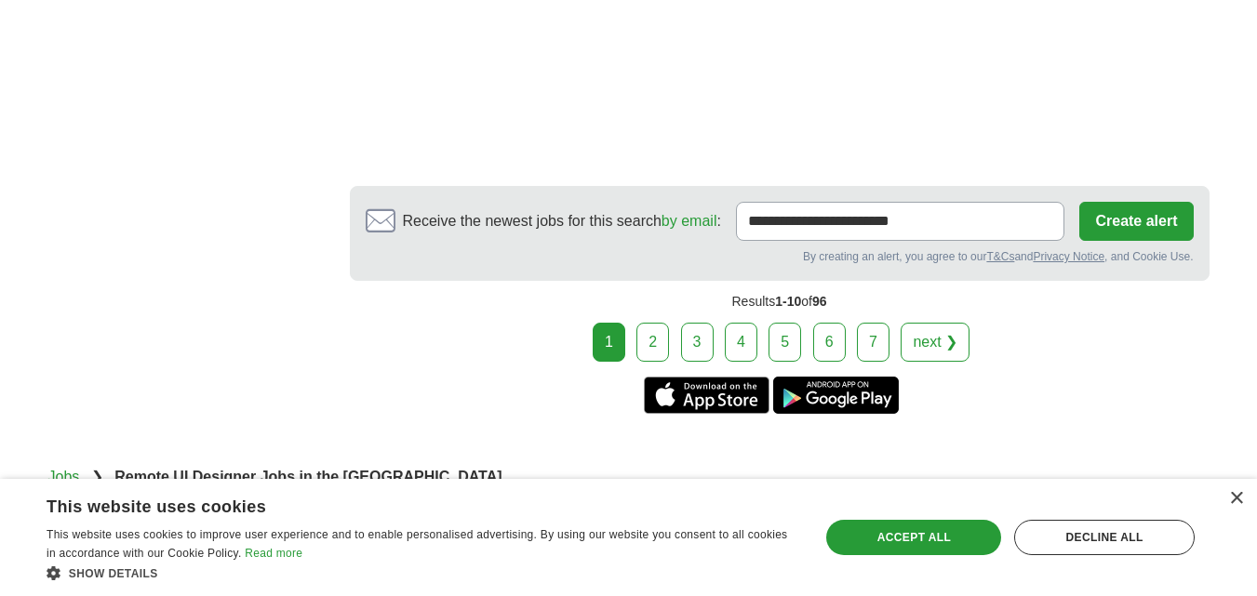
scroll to position [3240, 0]
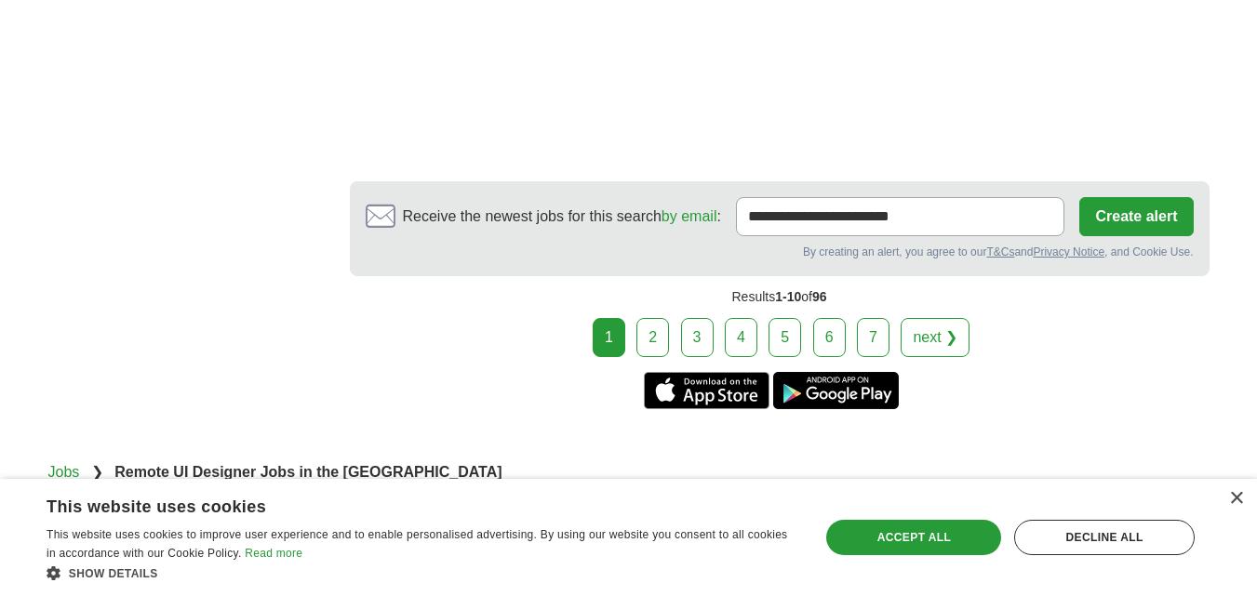
click at [657, 318] on link "2" at bounding box center [653, 337] width 33 height 39
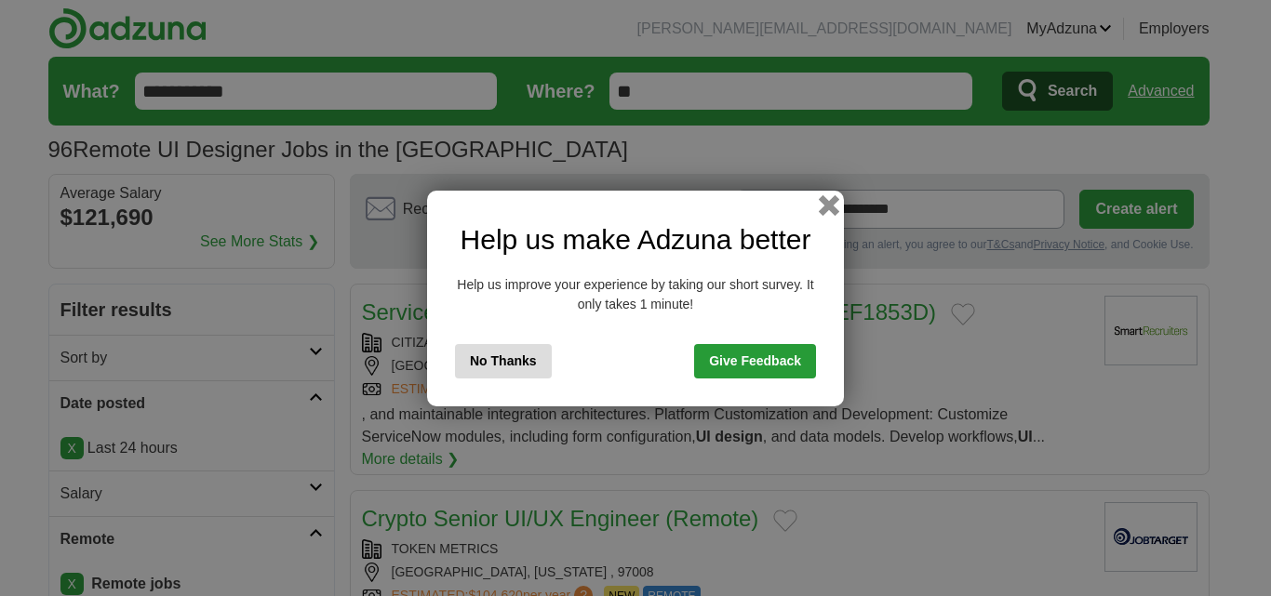
click at [823, 204] on button "button" at bounding box center [829, 204] width 20 height 20
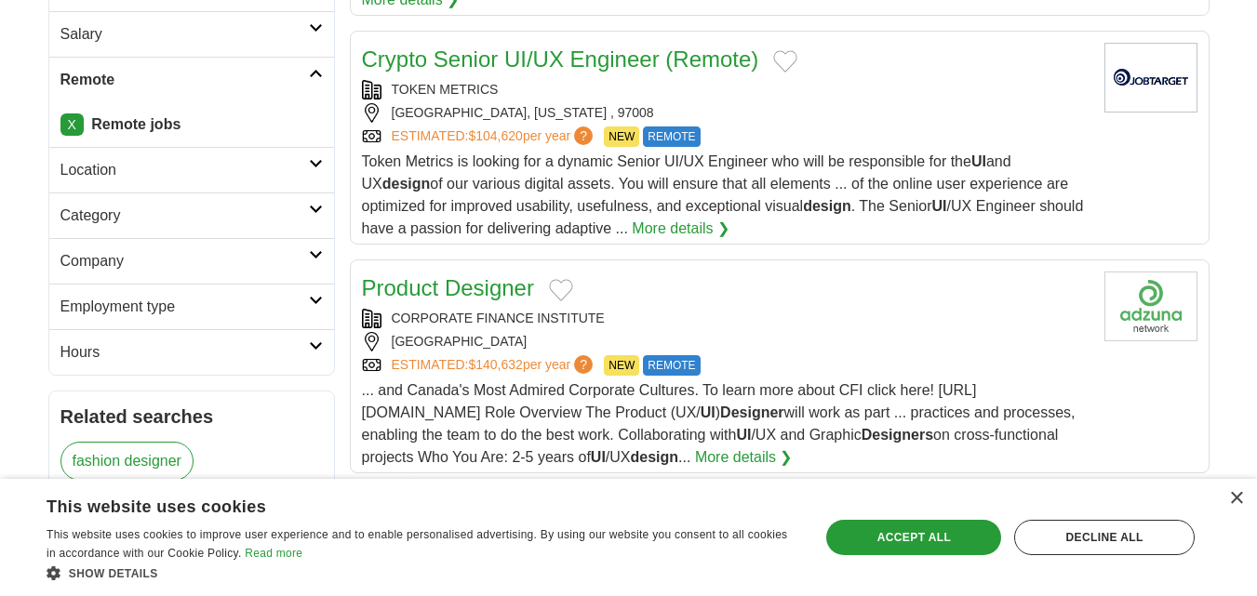
scroll to position [461, 0]
click at [540, 331] on div "UNITED STATES" at bounding box center [726, 341] width 728 height 20
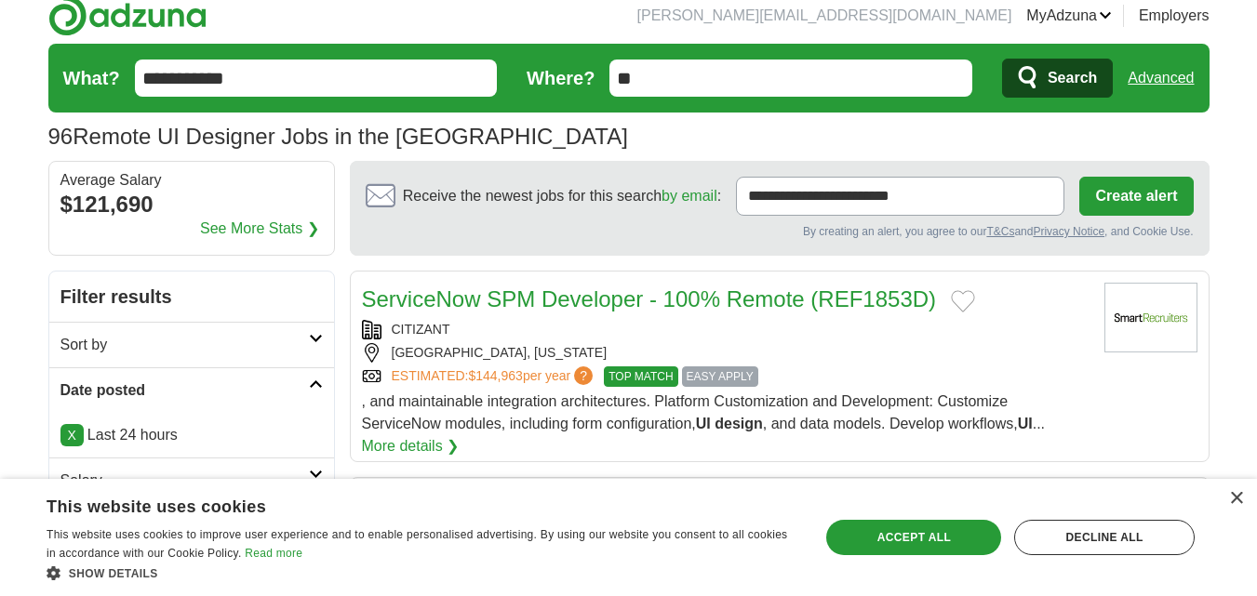
scroll to position [0, 0]
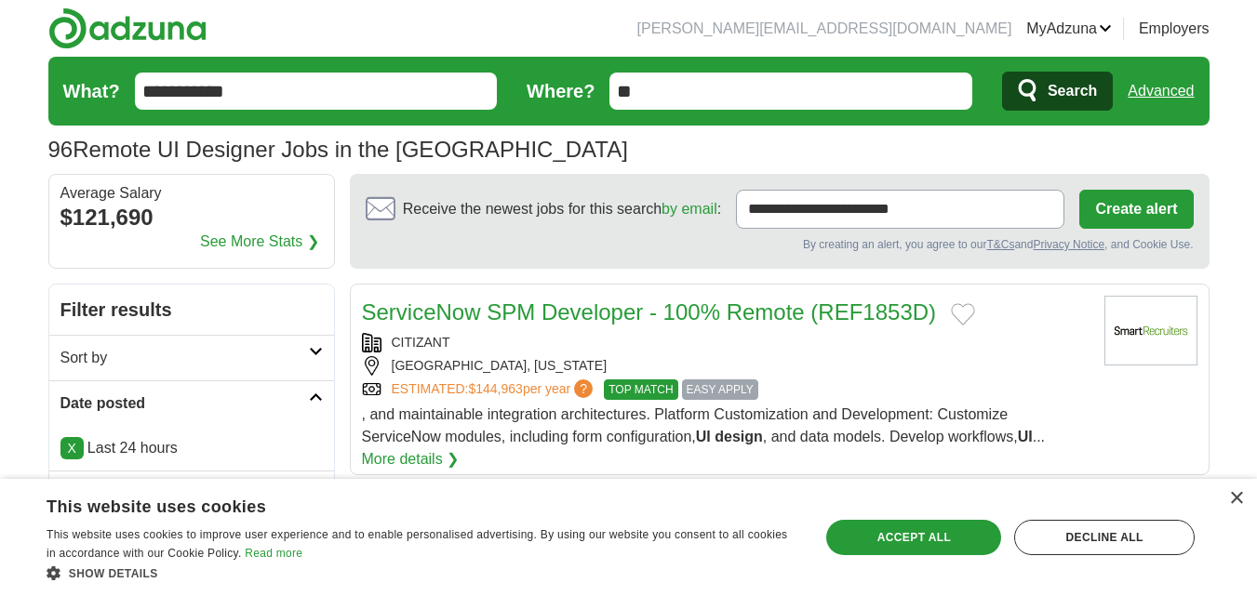
click at [141, 90] on input "**********" at bounding box center [316, 91] width 363 height 37
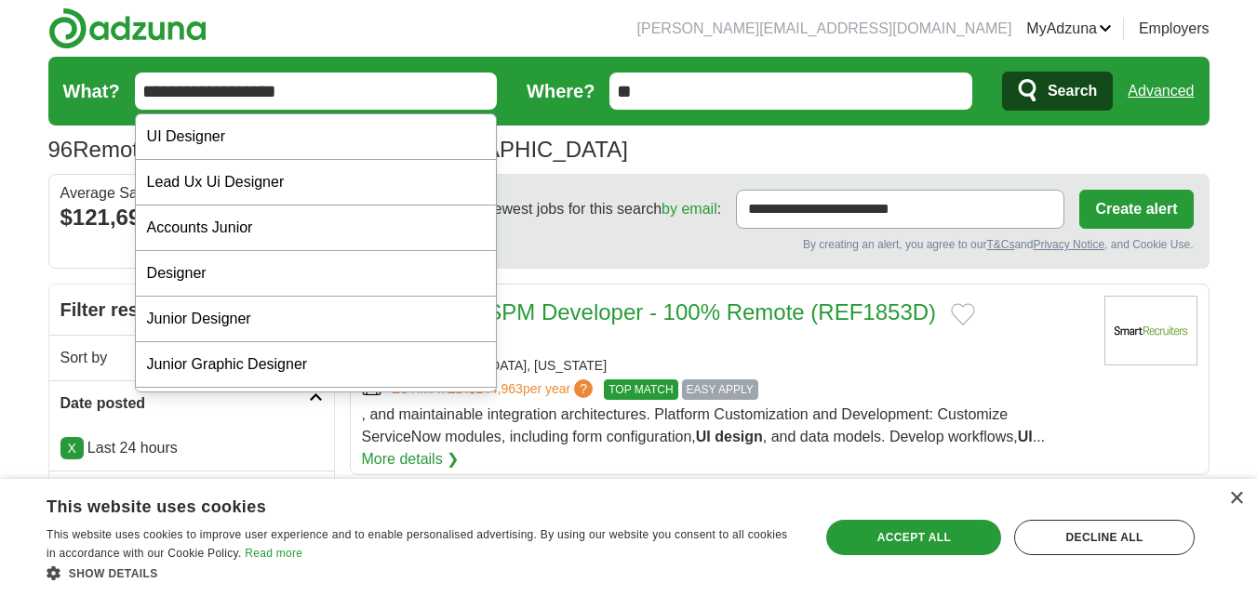
click at [304, 90] on input "**********" at bounding box center [316, 91] width 363 height 37
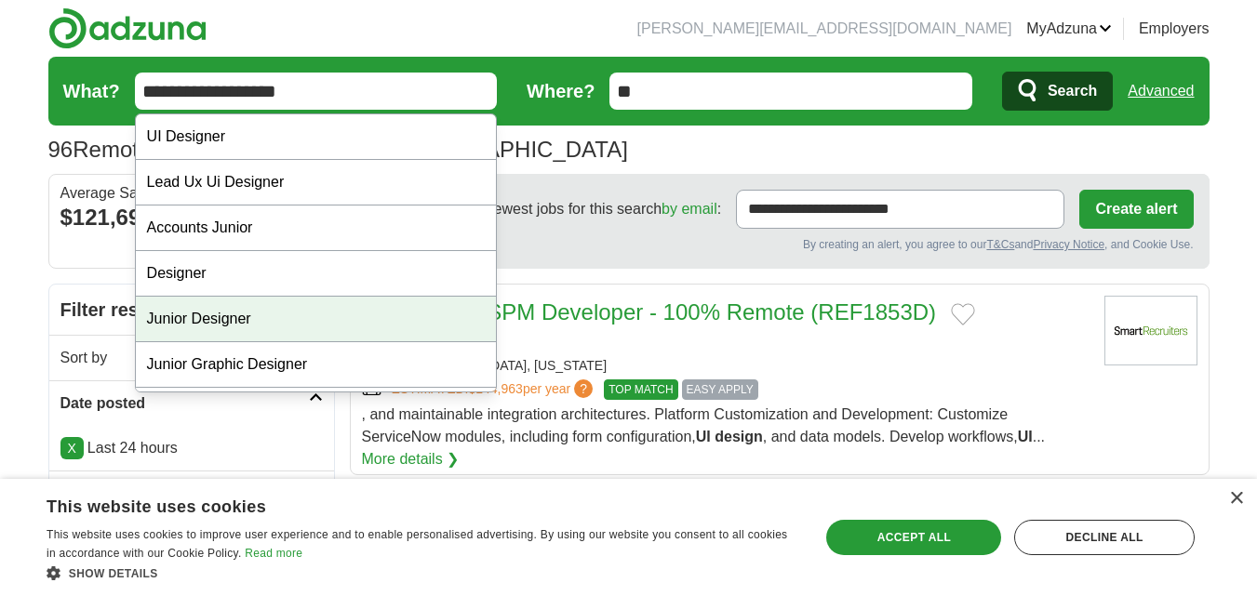
click at [246, 322] on div "Junior Designer" at bounding box center [316, 320] width 361 height 46
type input "**********"
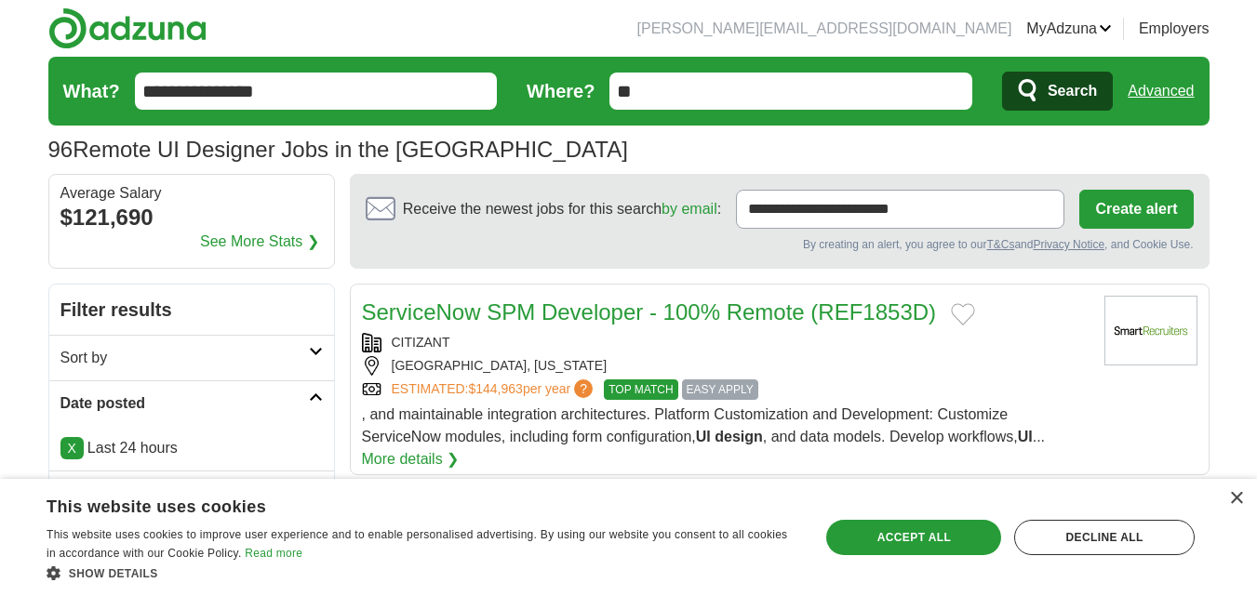
click at [246, 322] on h2 "Filter results" at bounding box center [191, 310] width 285 height 50
click at [1048, 99] on span "Search" at bounding box center [1072, 91] width 49 height 37
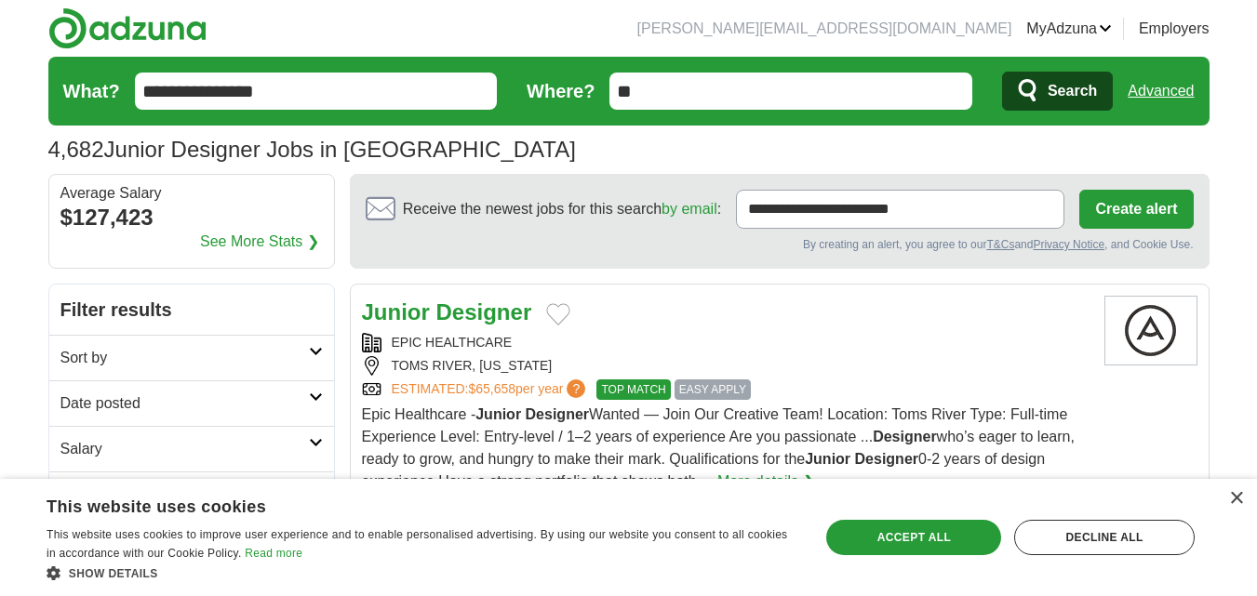
click at [598, 319] on div "Junior Designer" at bounding box center [726, 313] width 728 height 34
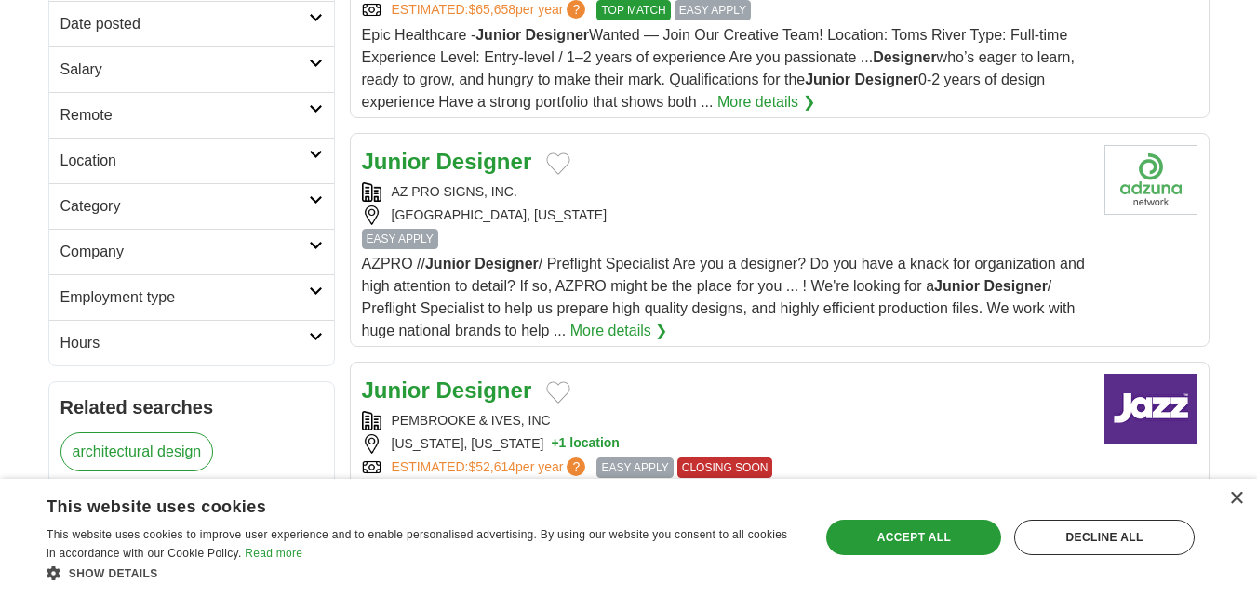
scroll to position [394, 0]
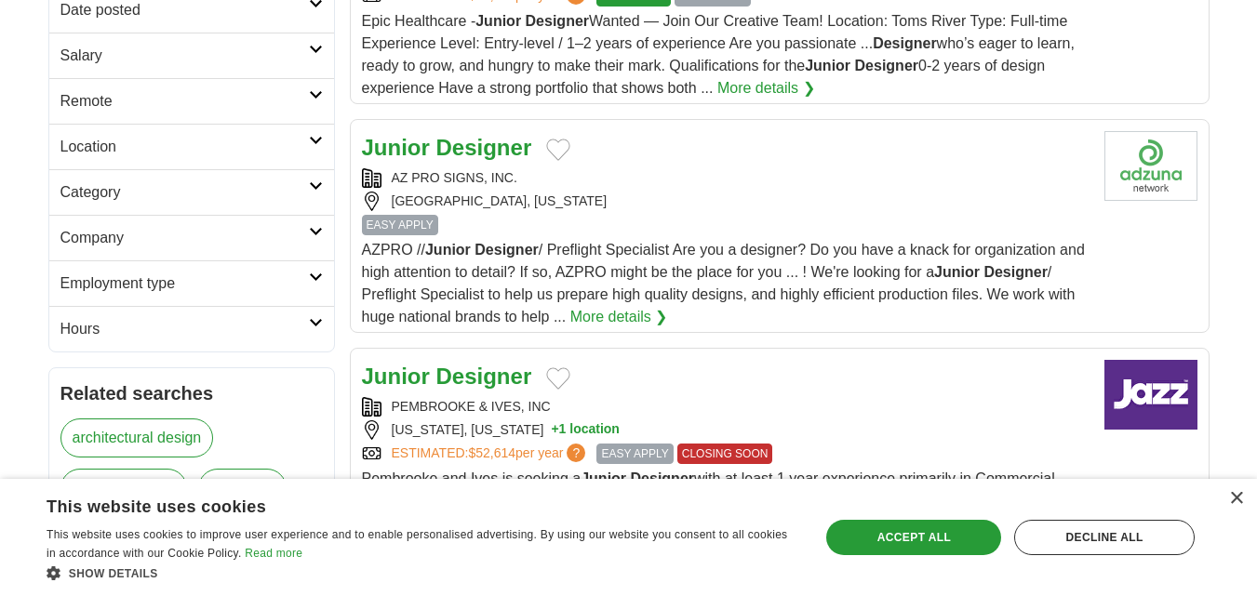
click at [601, 172] on div "AZ PRO SIGNS, INC." at bounding box center [726, 178] width 728 height 20
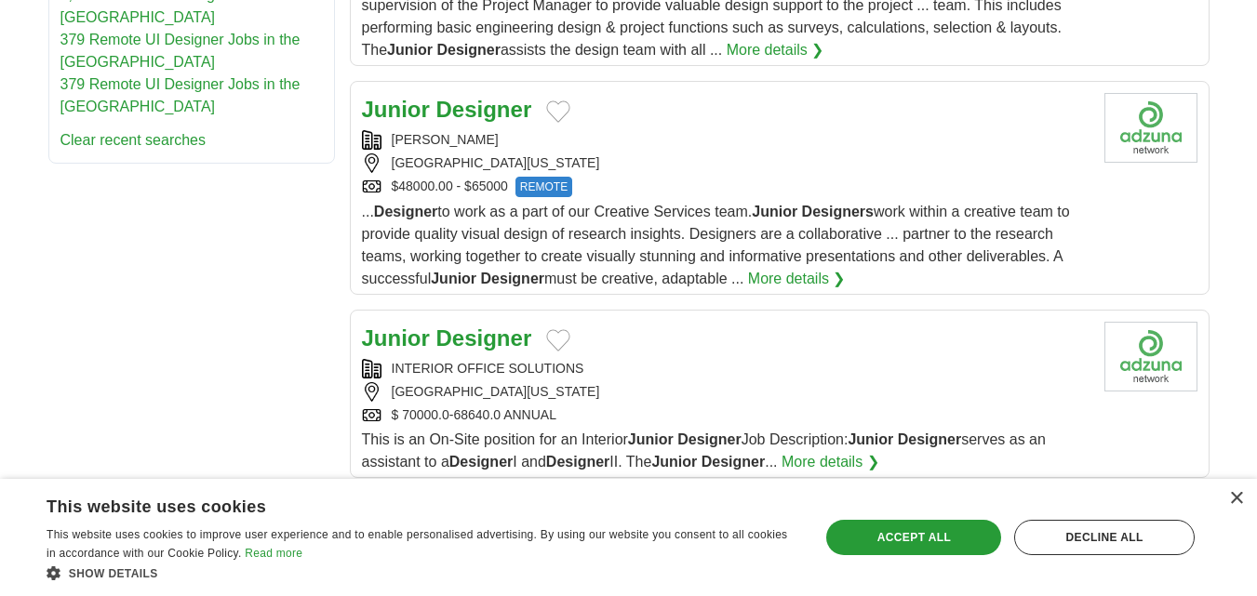
scroll to position [1198, 0]
click at [677, 141] on div "BOVITZ" at bounding box center [726, 139] width 728 height 20
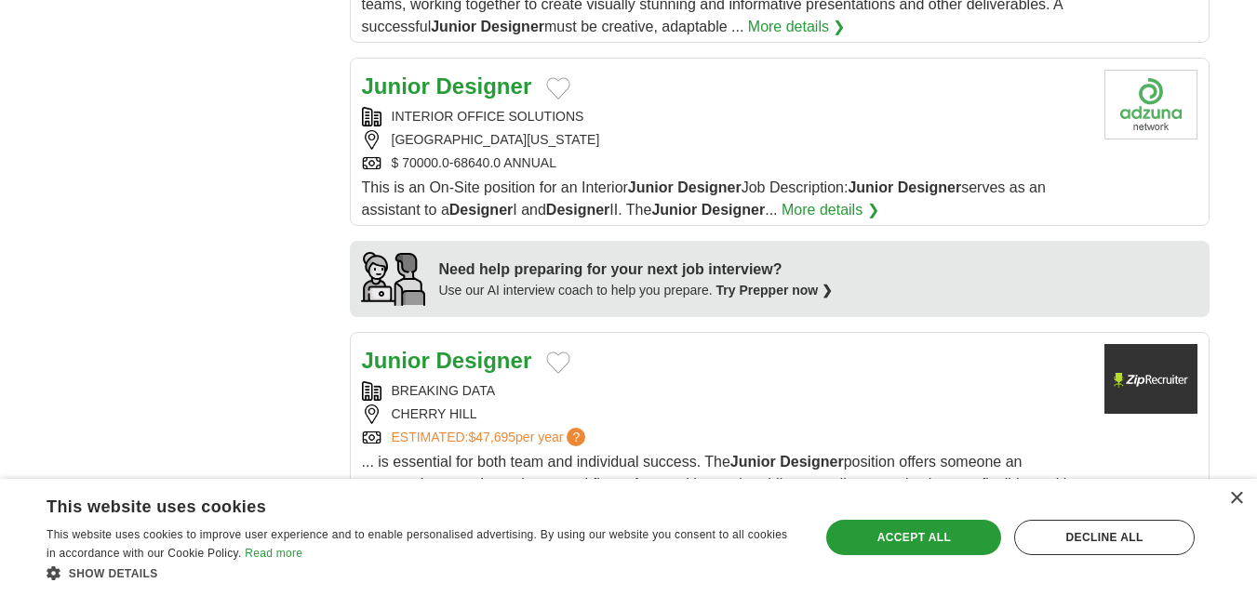
scroll to position [1450, 0]
click at [677, 154] on div "$ 70000.0-68640.0 ANNUAL" at bounding box center [726, 163] width 728 height 20
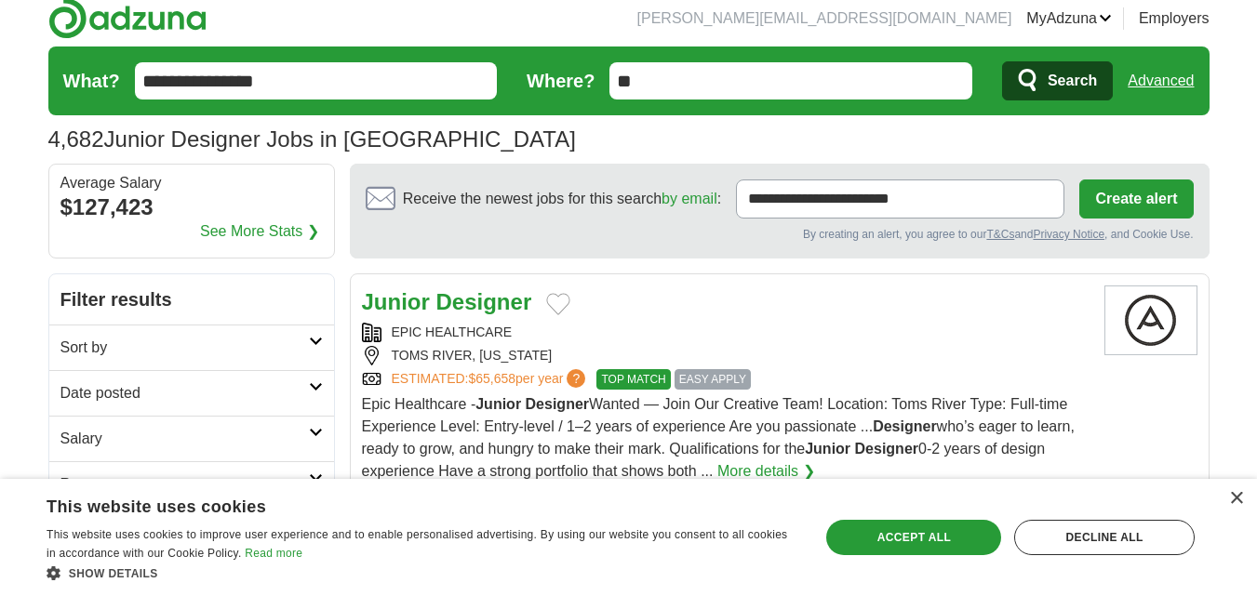
scroll to position [0, 0]
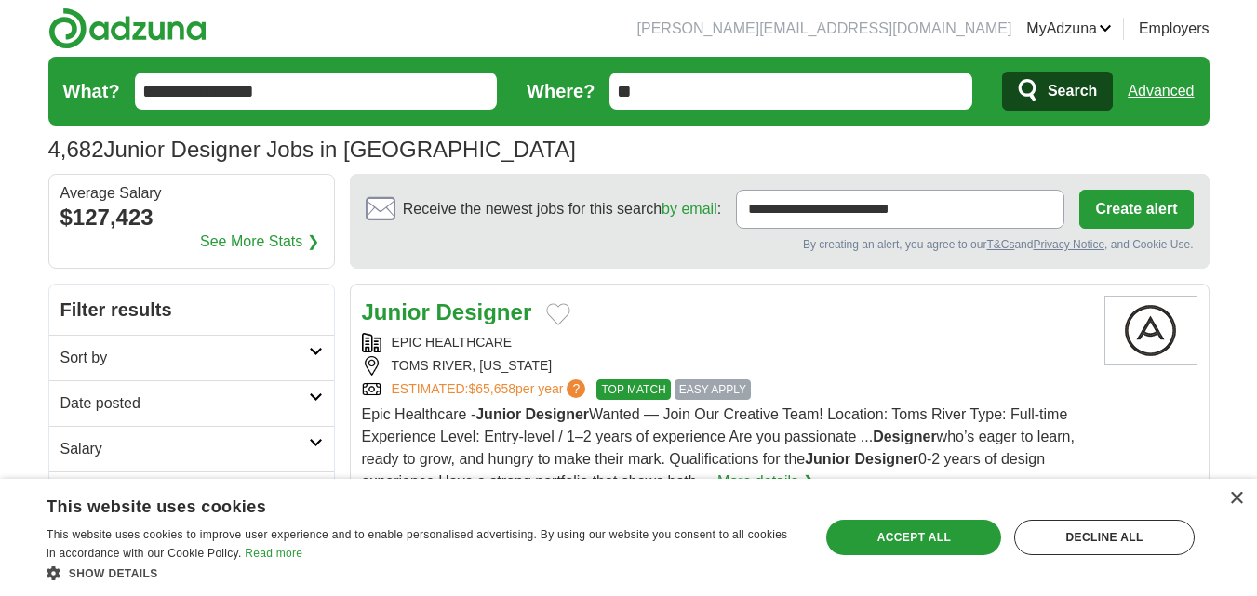
click at [196, 84] on input "**********" at bounding box center [316, 91] width 363 height 37
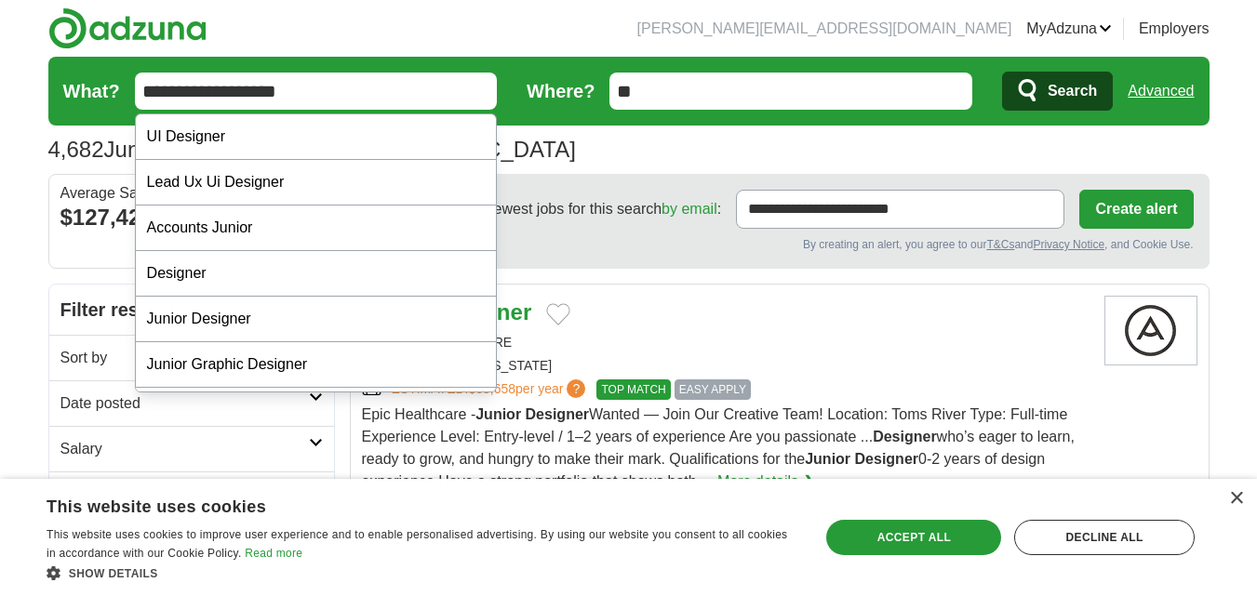
type input "**********"
click at [503, 108] on form "**********" at bounding box center [628, 91] width 1161 height 69
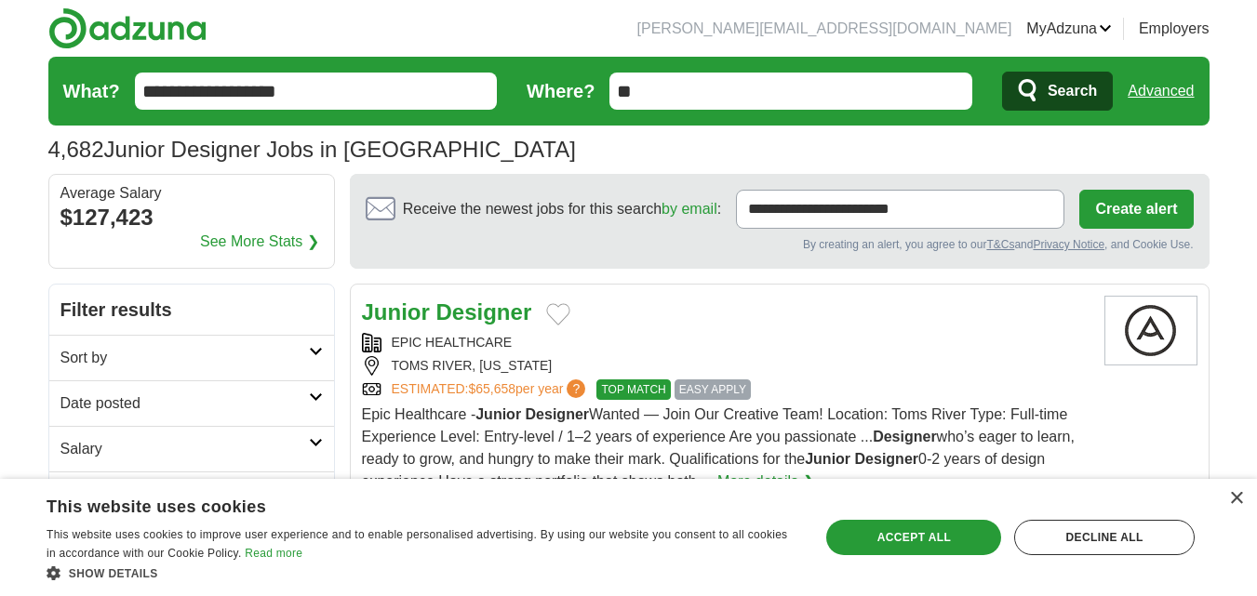
click at [1079, 98] on span "Search" at bounding box center [1072, 91] width 49 height 37
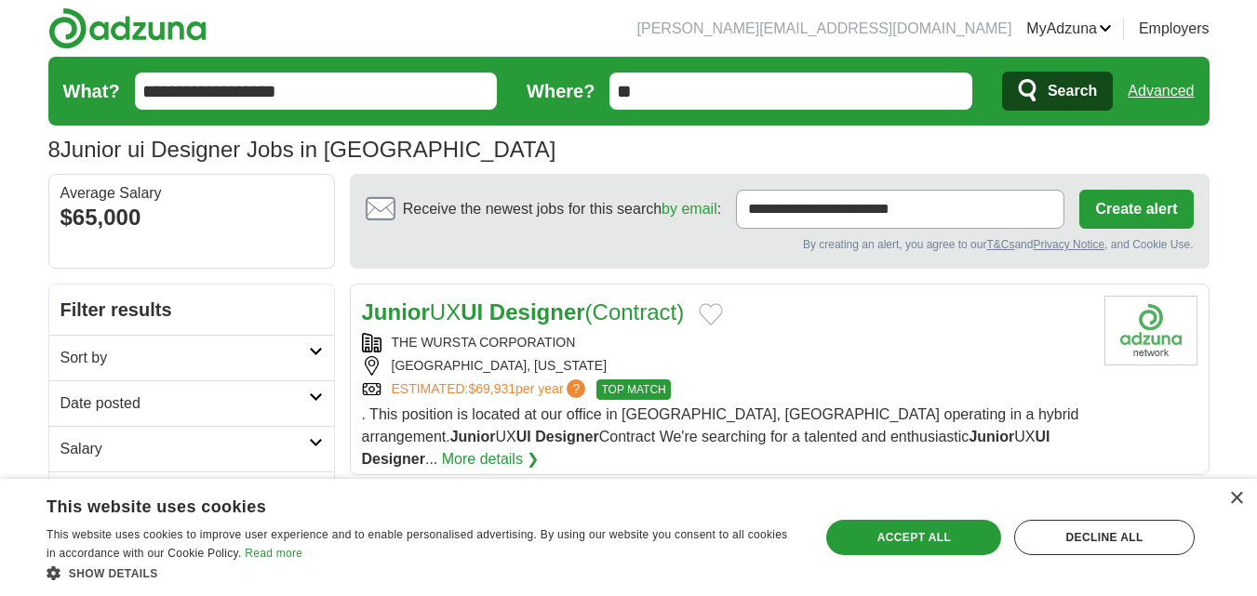
click at [664, 326] on h2 "Junior UX UI Designer (Contract)" at bounding box center [523, 313] width 323 height 34
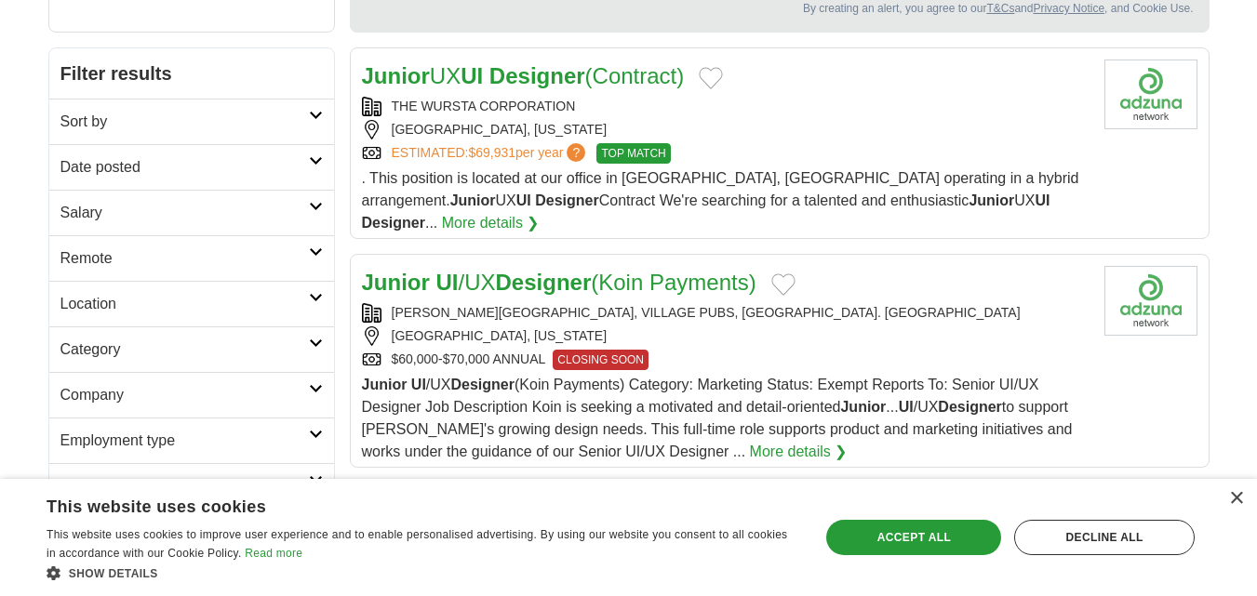
scroll to position [238, 0]
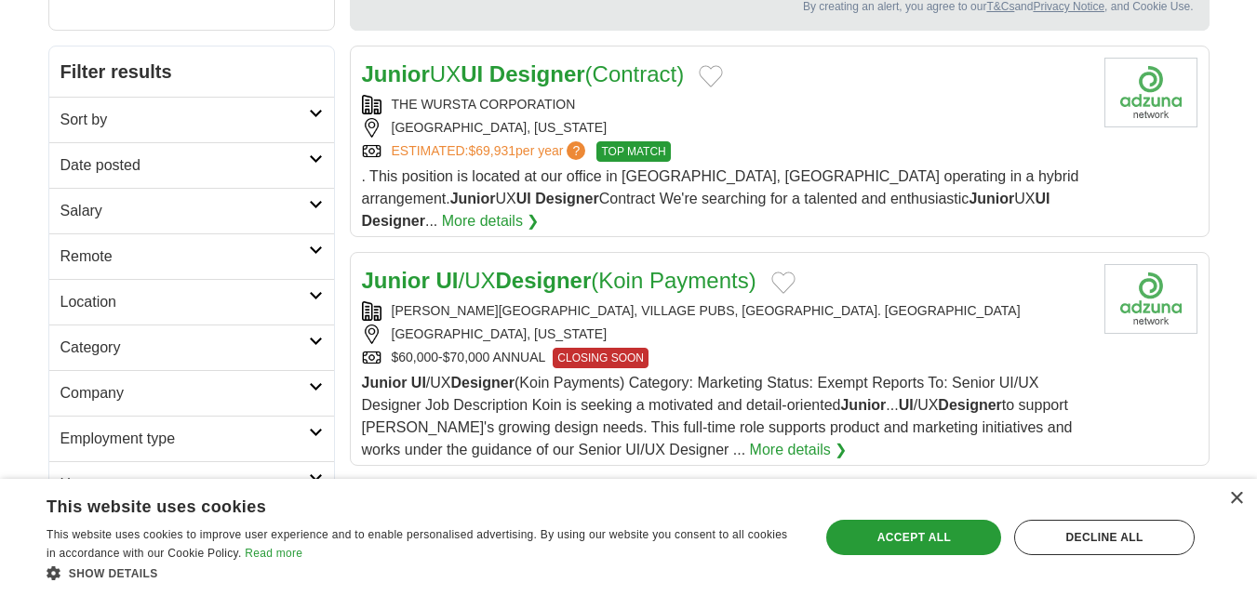
click at [656, 325] on div "[GEOGRAPHIC_DATA], [US_STATE]" at bounding box center [726, 335] width 728 height 20
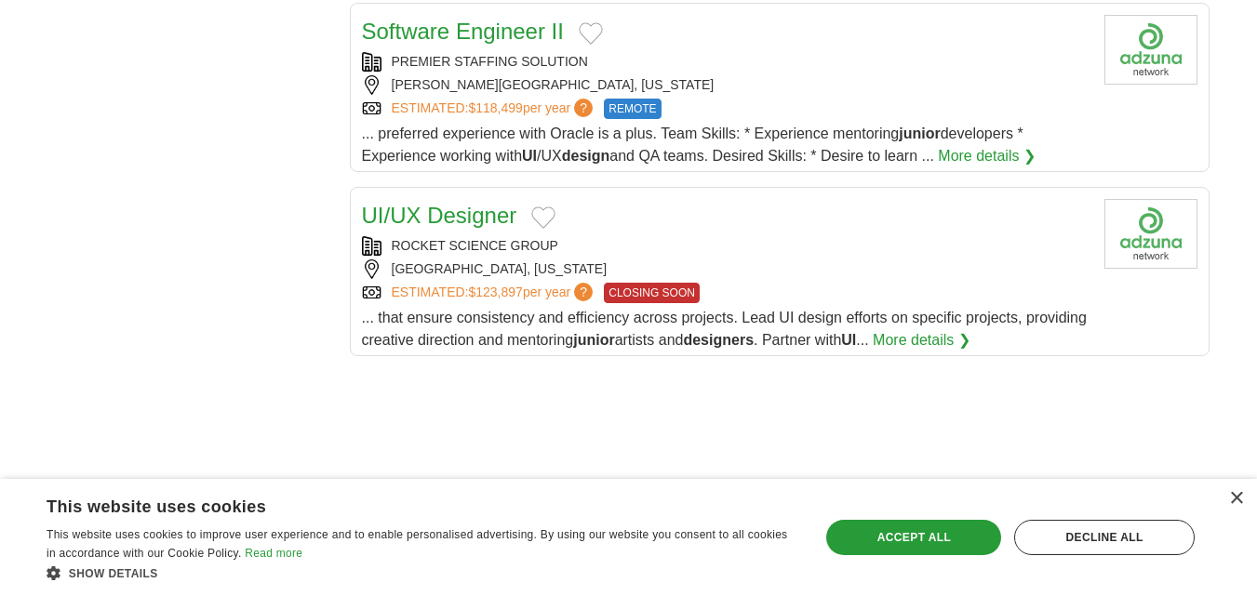
scroll to position [1660, 0]
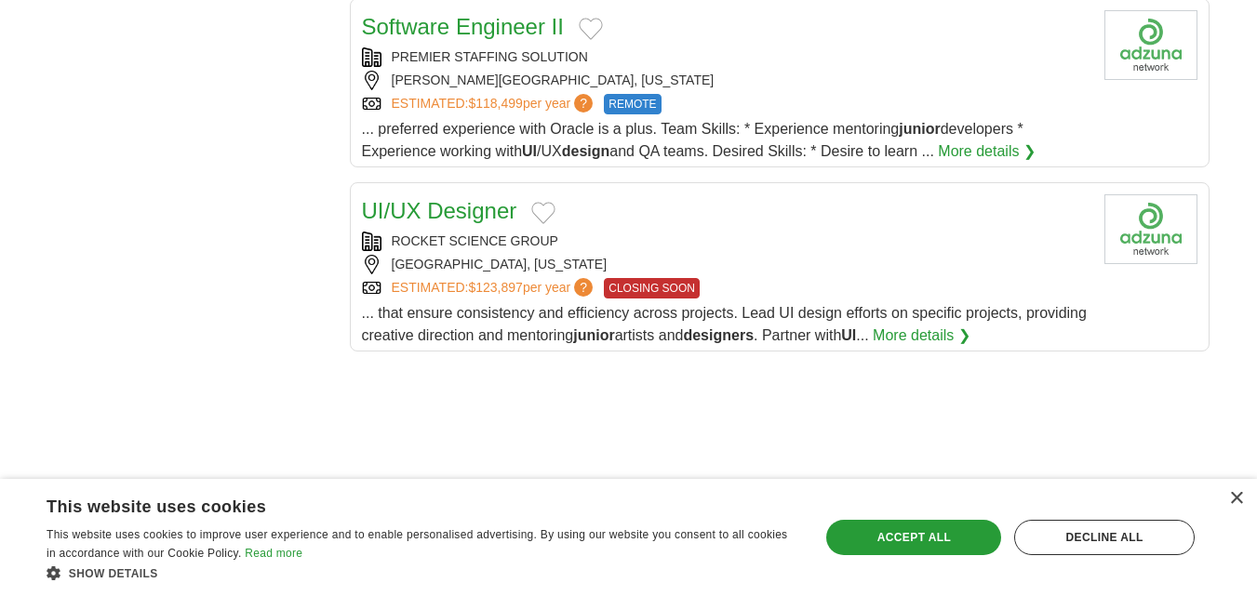
drag, startPoint x: 624, startPoint y: 189, endPoint x: 591, endPoint y: 175, distance: 36.3
click at [591, 194] on div "UI/UX Designer ROCKET SCIENCE GROUP [GEOGRAPHIC_DATA], [US_STATE] ESTIMATED: $1…" at bounding box center [726, 270] width 728 height 153
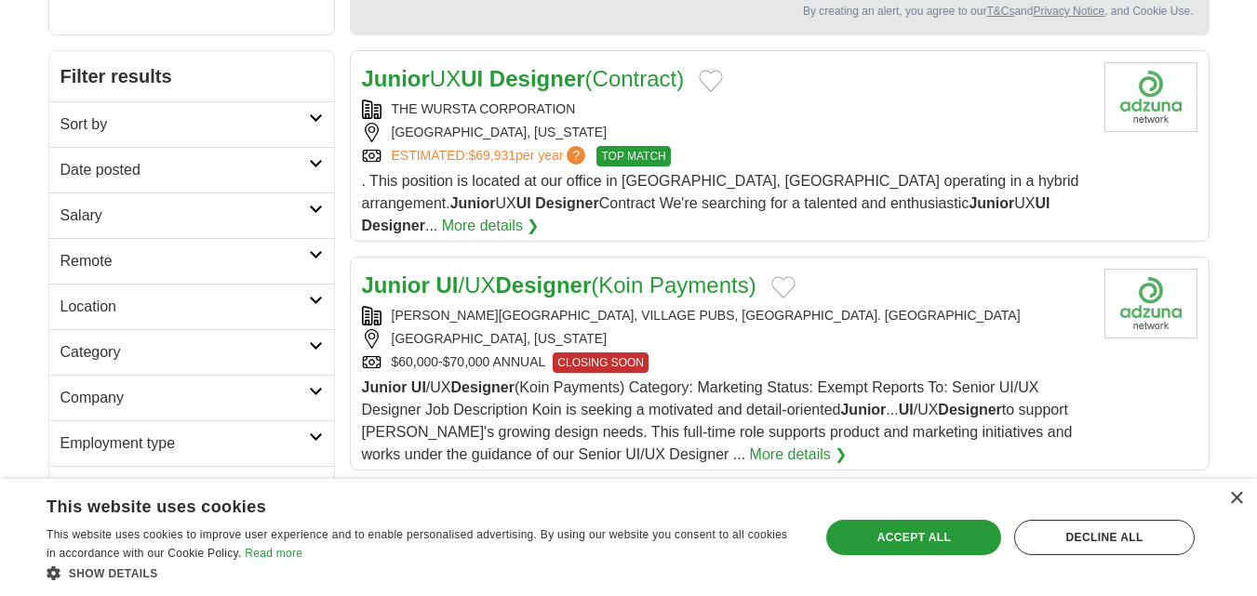
scroll to position [235, 0]
click at [307, 254] on h2 "Remote" at bounding box center [184, 260] width 248 height 22
click at [113, 306] on link "Remote jobs" at bounding box center [102, 305] width 84 height 16
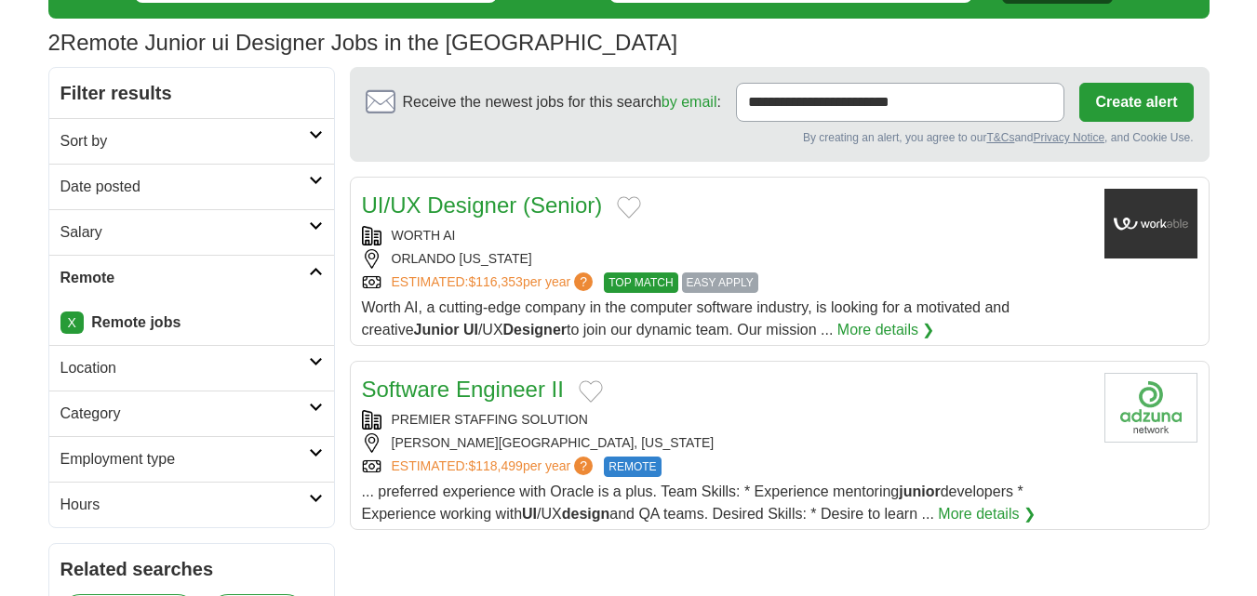
scroll to position [113, 0]
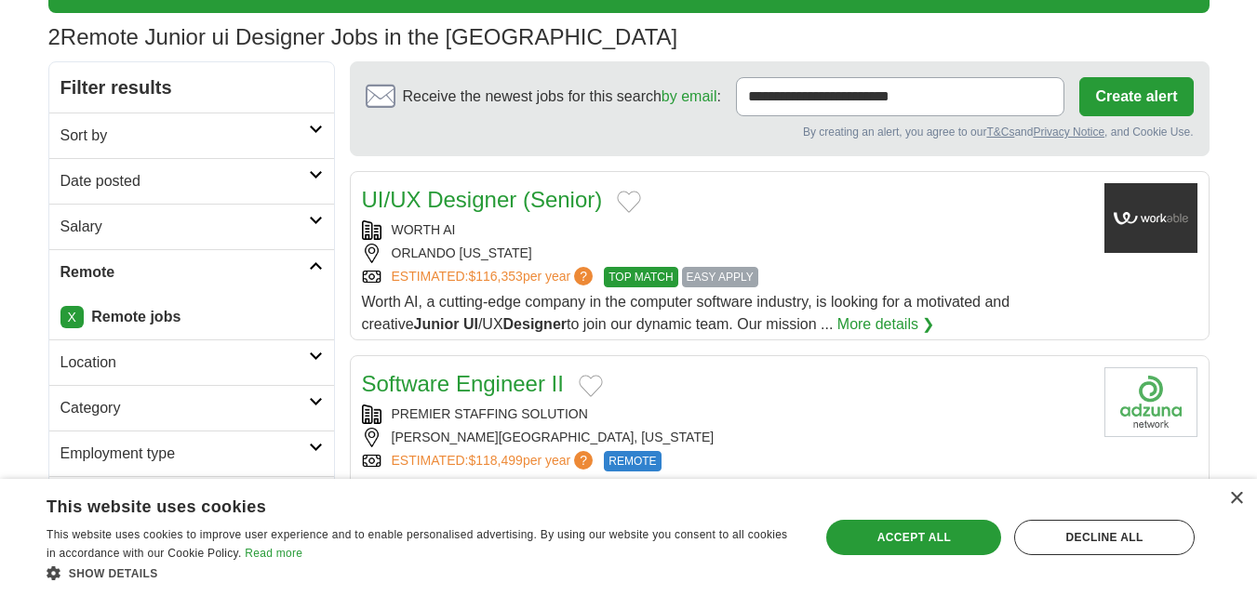
click at [503, 376] on link "Software Engineer II" at bounding box center [463, 383] width 202 height 25
